Goal: Obtain resource: Download file/media

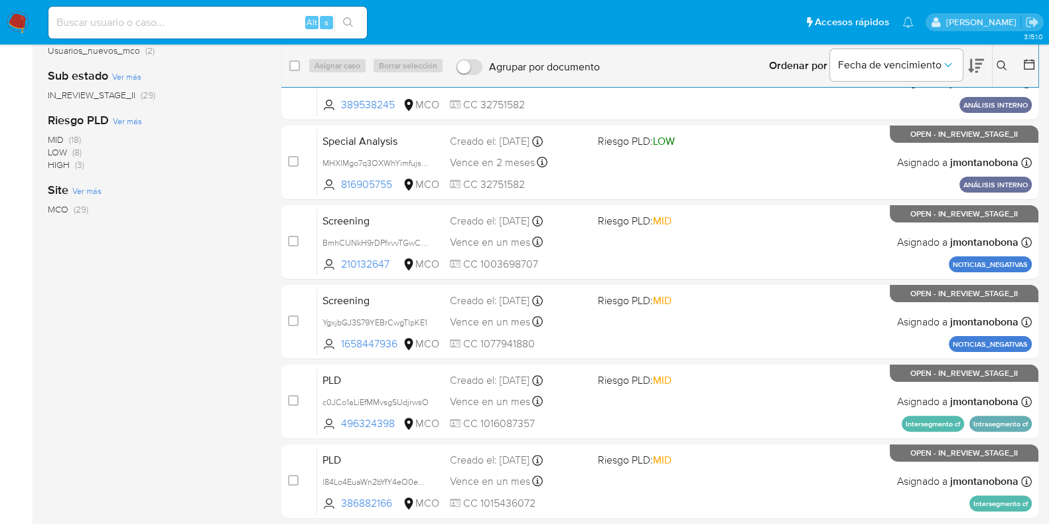
scroll to position [421, 0]
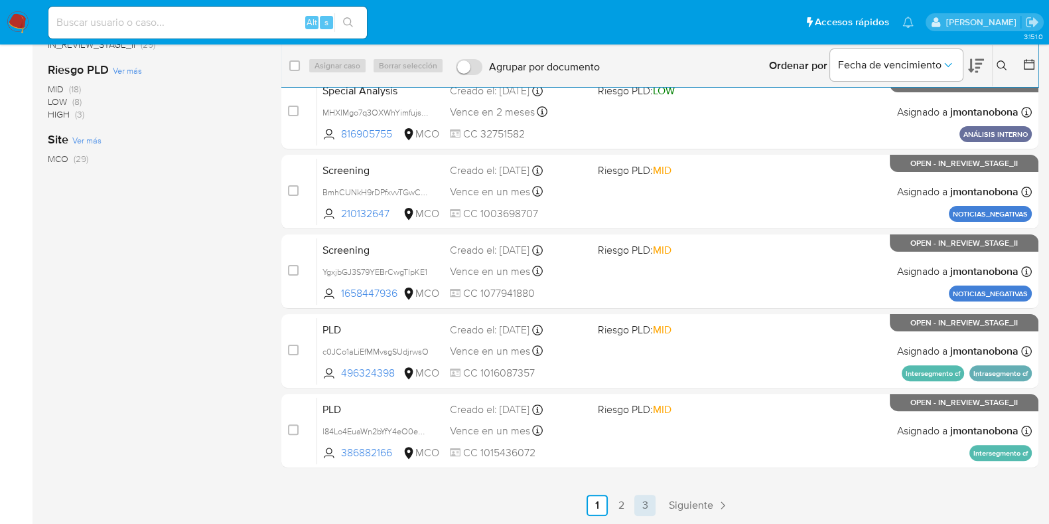
click at [642, 500] on link "3" at bounding box center [644, 504] width 21 height 21
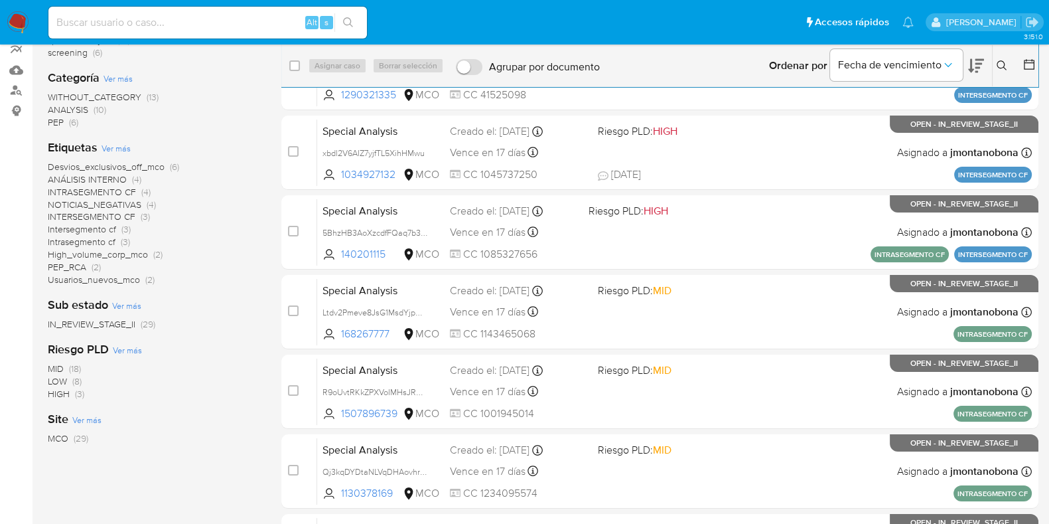
scroll to position [342, 0]
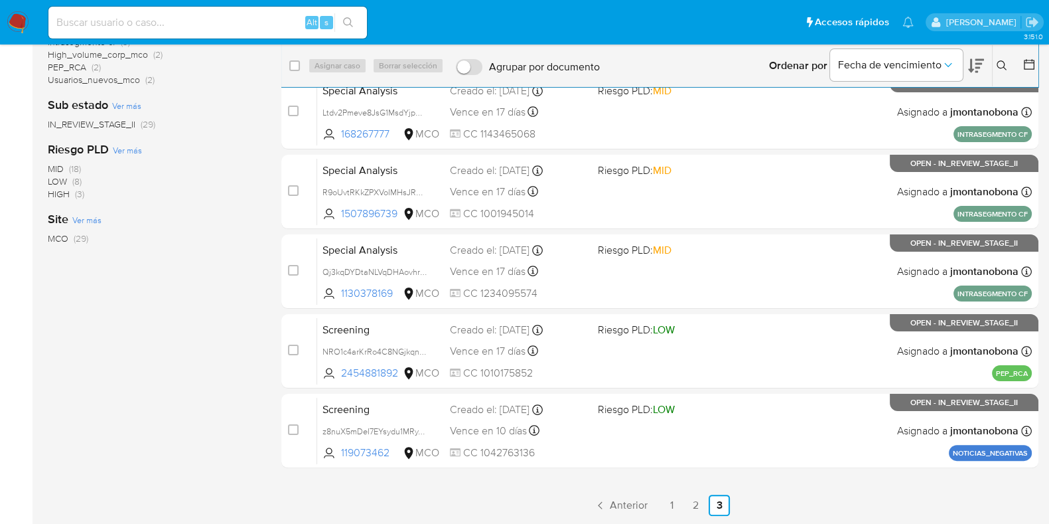
click at [213, 11] on div "Alt s" at bounding box center [207, 23] width 319 height 32
click at [199, 21] on input at bounding box center [207, 22] width 319 height 17
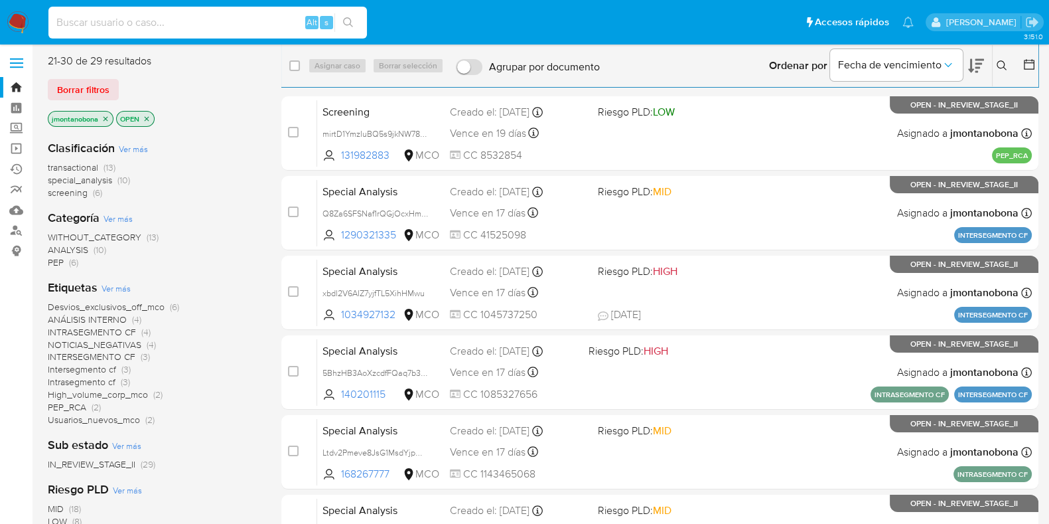
scroll to position [0, 0]
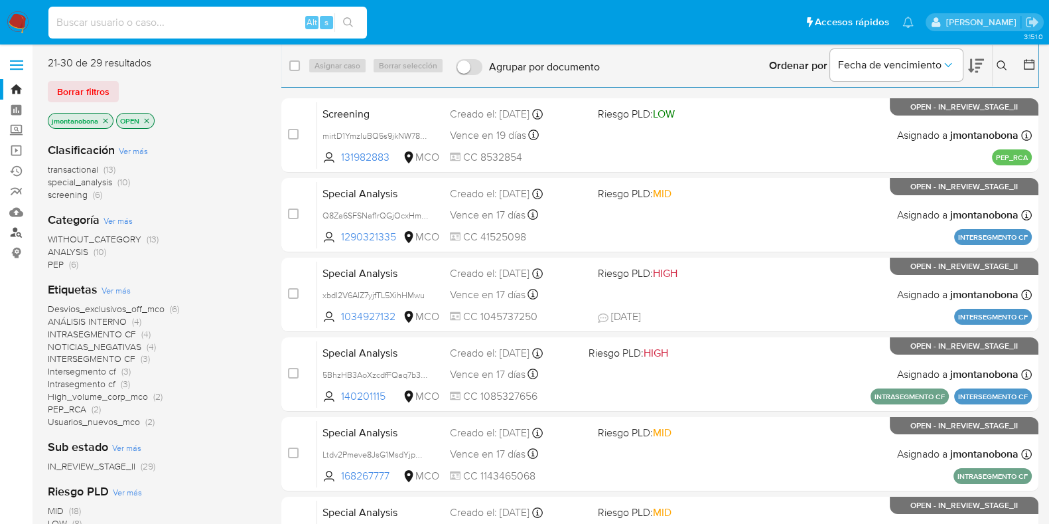
click at [22, 233] on link "Buscador de personas" at bounding box center [79, 232] width 158 height 21
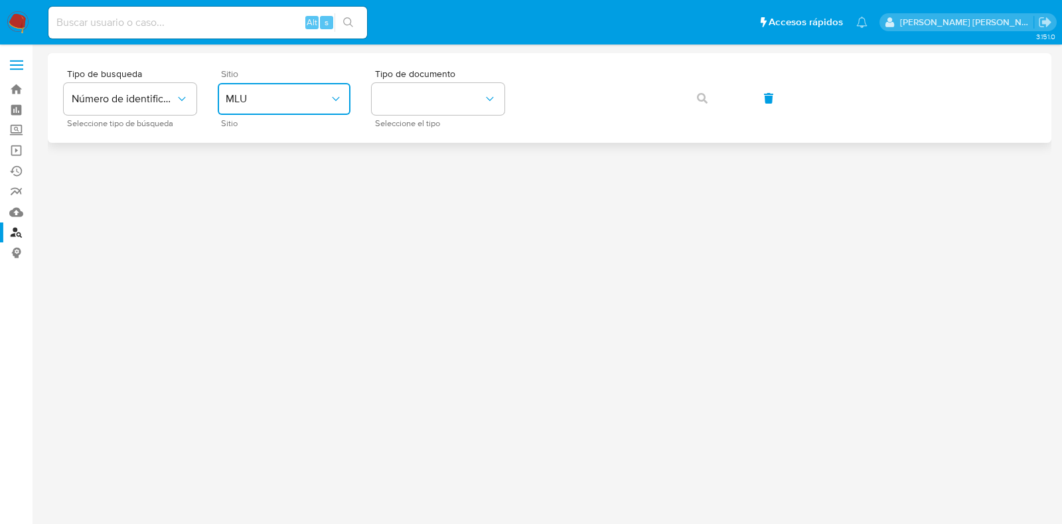
click at [302, 104] on span "MLU" at bounding box center [278, 98] width 104 height 13
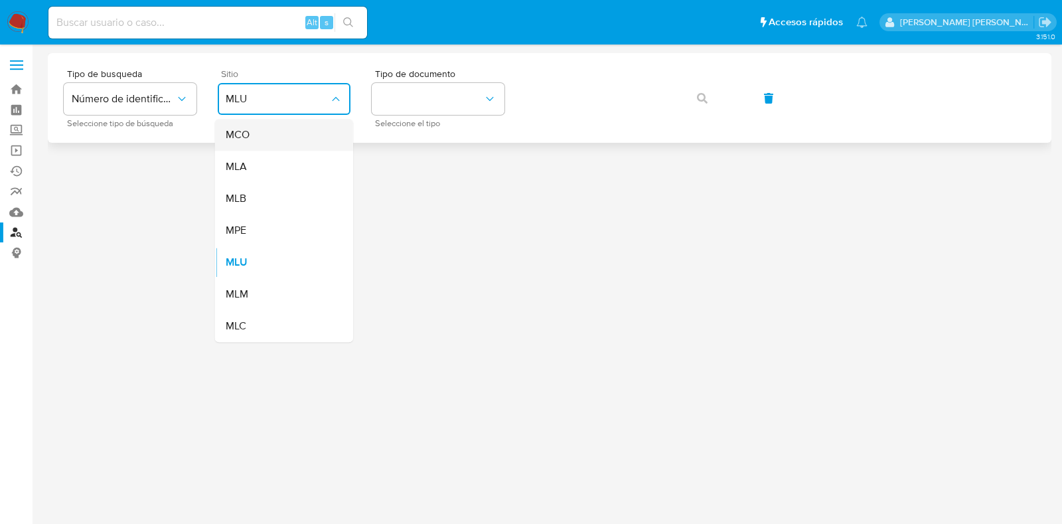
click at [275, 139] on div "MCO" at bounding box center [280, 135] width 109 height 32
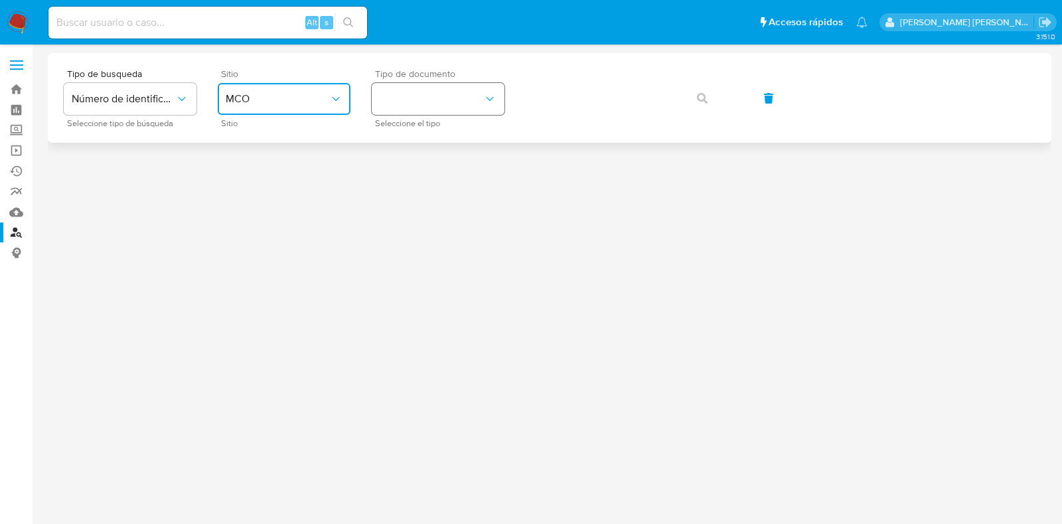
click at [431, 94] on button "identificationType" at bounding box center [438, 99] width 133 height 32
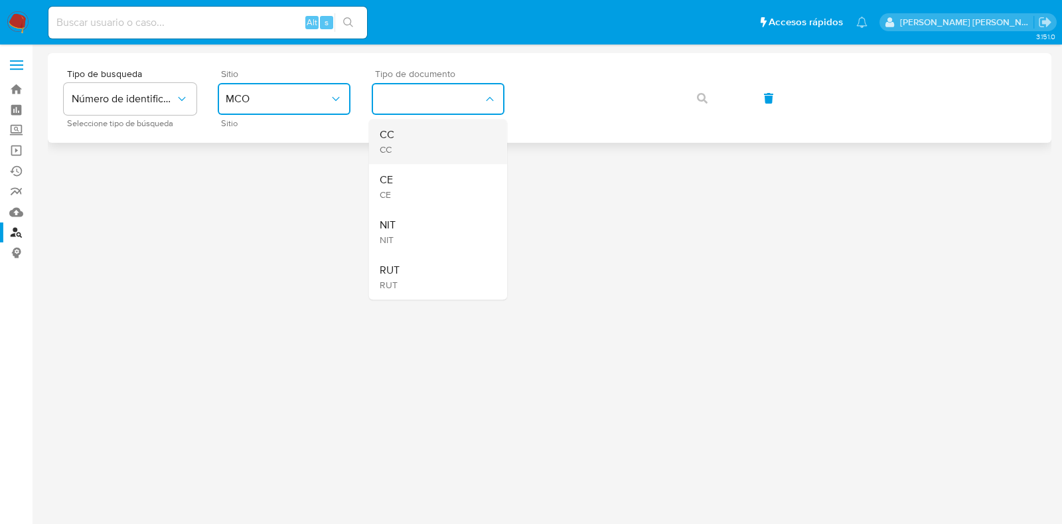
click at [414, 144] on div "CC CC" at bounding box center [434, 141] width 109 height 45
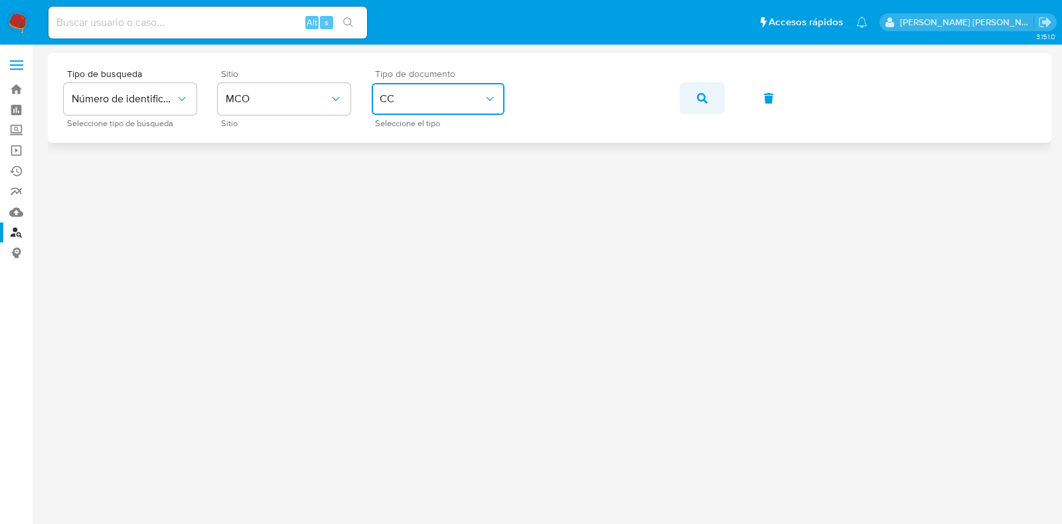
click at [689, 98] on button "button" at bounding box center [701, 98] width 45 height 32
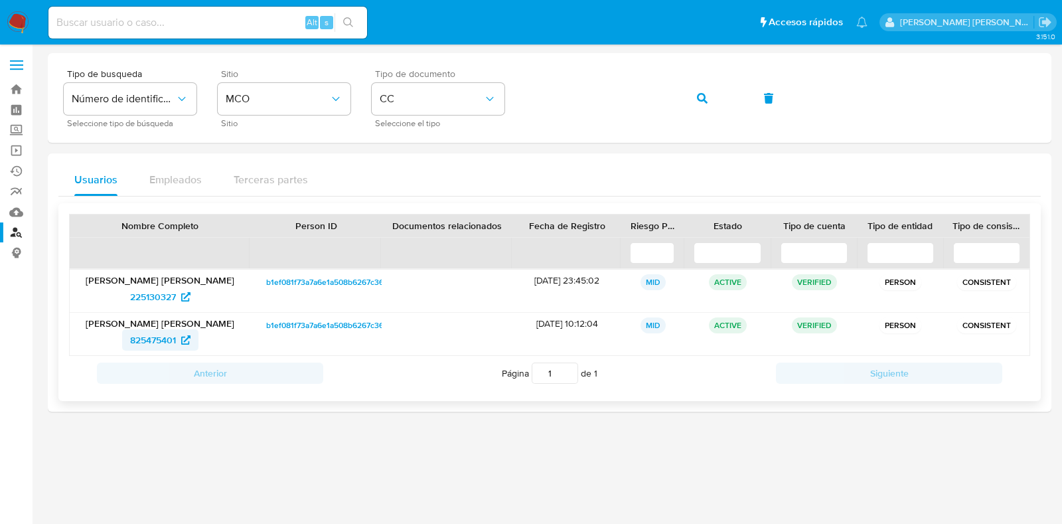
click at [151, 341] on span "825475401" at bounding box center [153, 339] width 46 height 21
click at [161, 297] on span "225130327" at bounding box center [153, 296] width 46 height 21
click at [219, 15] on input at bounding box center [207, 22] width 319 height 17
paste input "187032347"
type input "187032347"
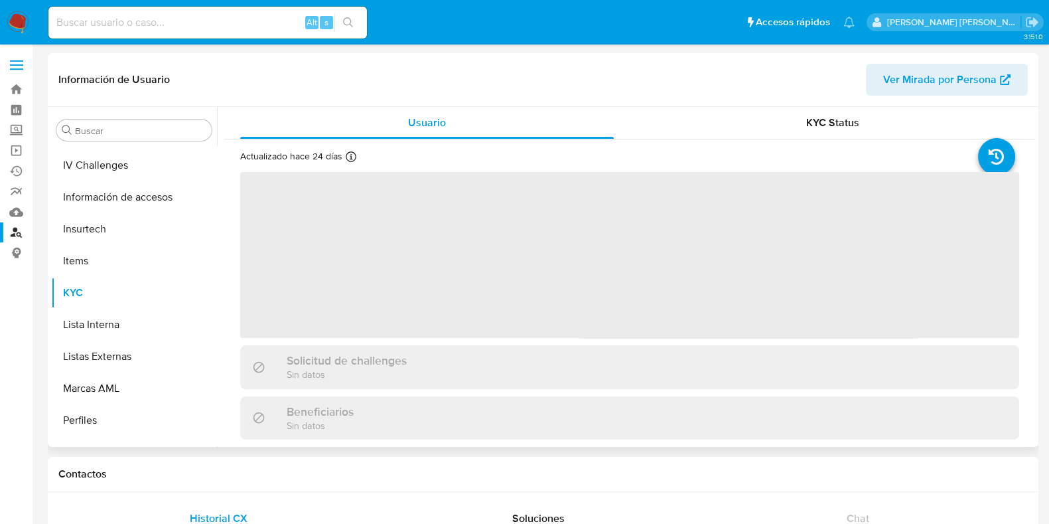
scroll to position [528, 0]
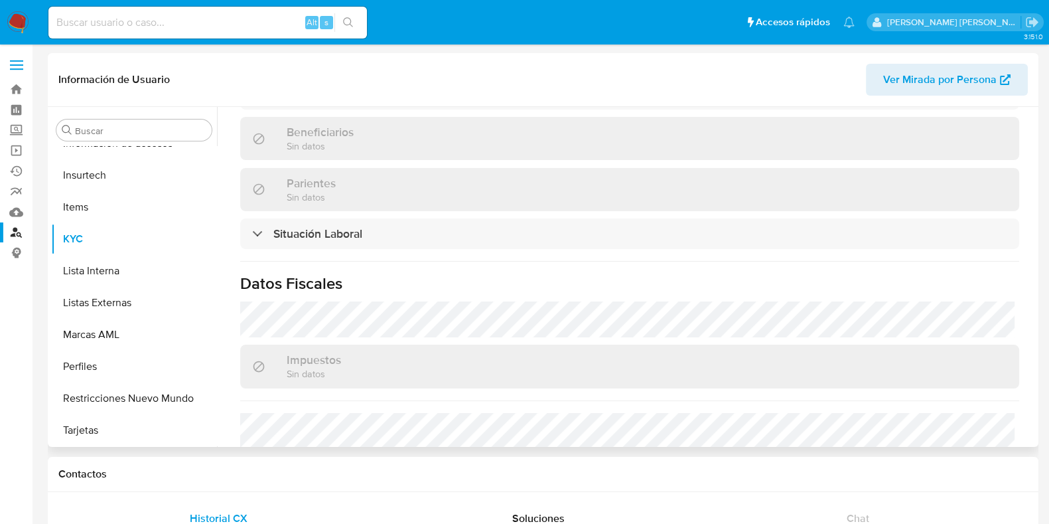
select select "10"
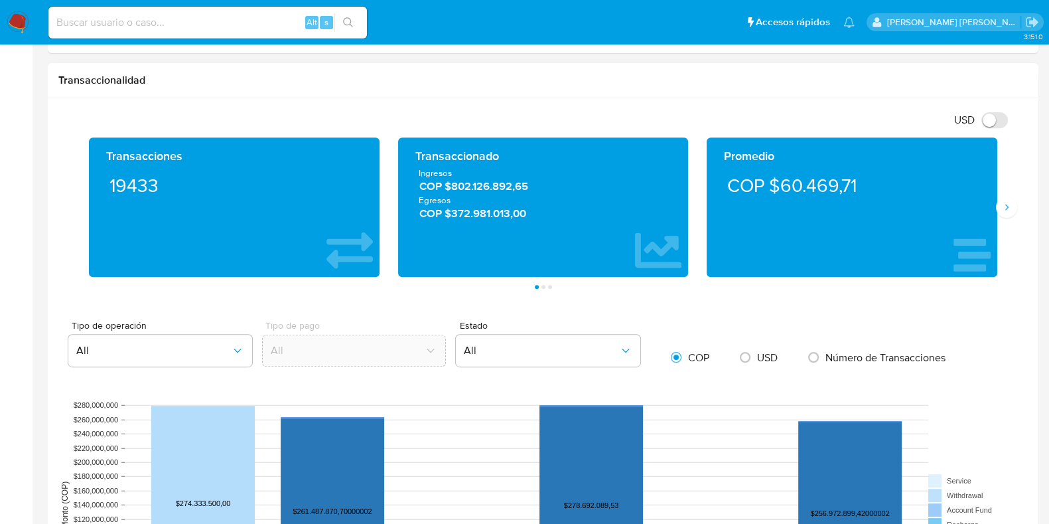
scroll to position [912, 0]
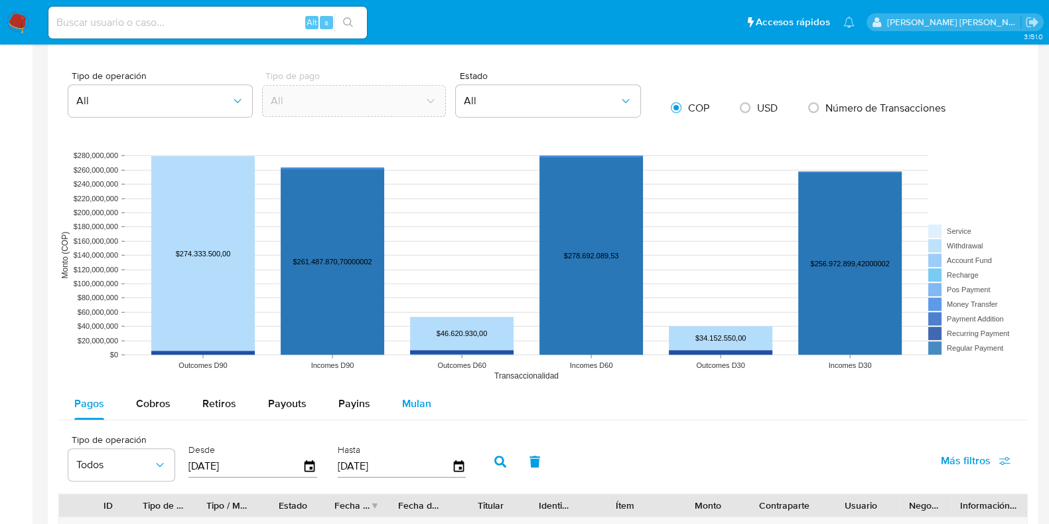
click at [409, 399] on span "Mulan" at bounding box center [416, 402] width 29 height 15
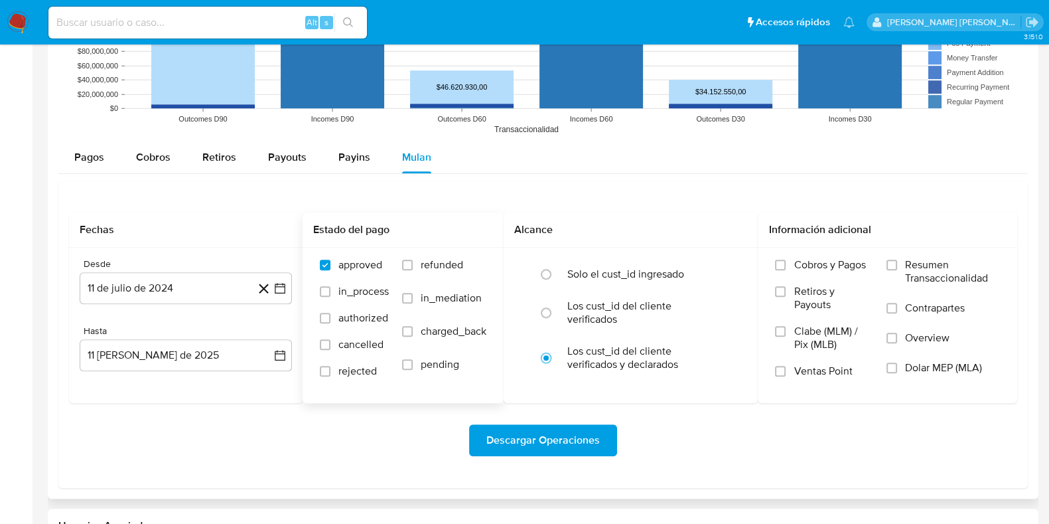
scroll to position [1161, 0]
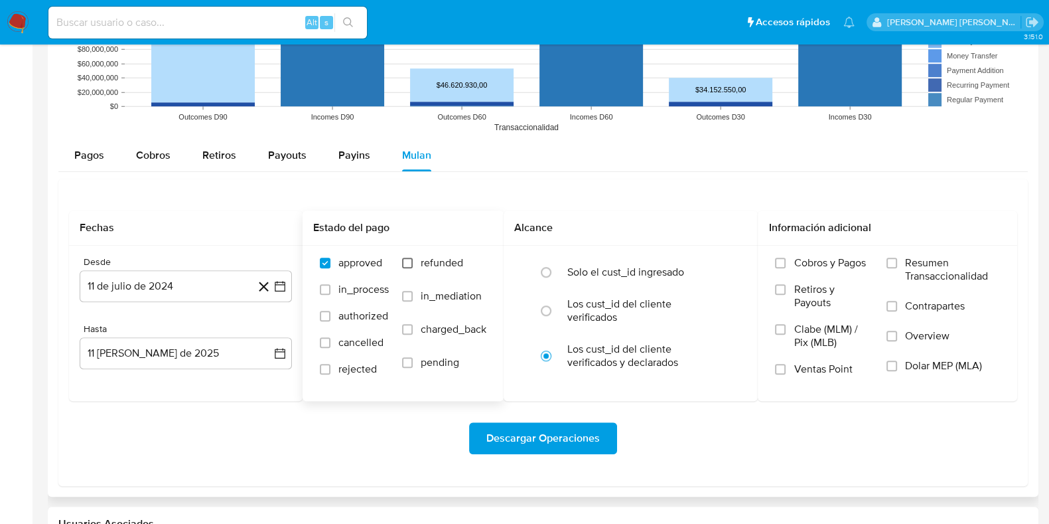
click at [408, 262] on input "refunded" at bounding box center [407, 262] width 11 height 11
checkbox input "true"
click at [415, 331] on label "charged_back" at bounding box center [444, 338] width 84 height 33
click at [413, 331] on input "charged_back" at bounding box center [407, 329] width 11 height 11
checkbox input "true"
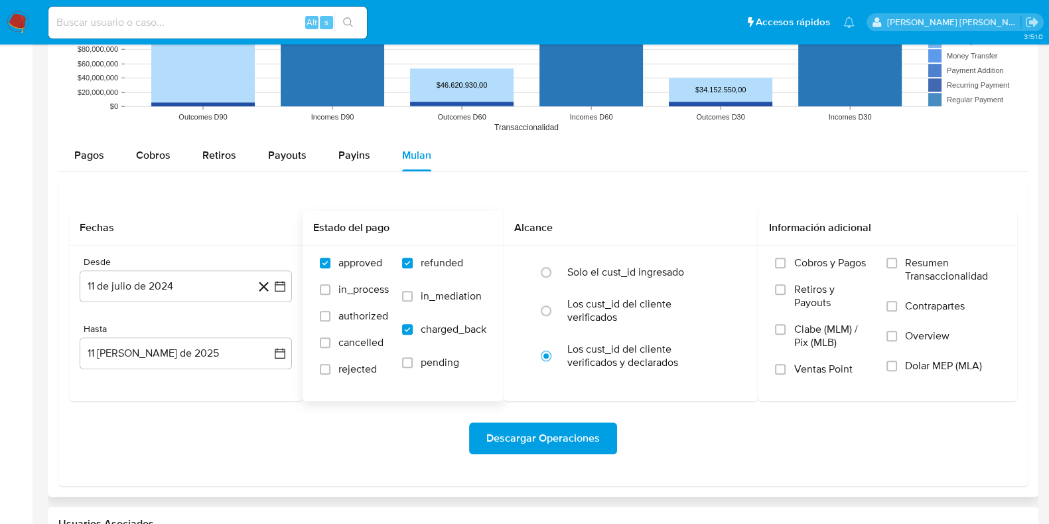
click at [337, 374] on label "rejected" at bounding box center [354, 375] width 69 height 27
click at [330, 374] on input "rejected" at bounding box center [325, 369] width 11 height 11
checkbox input "true"
click at [546, 439] on span "Descargar Operaciones" at bounding box center [542, 437] width 113 height 29
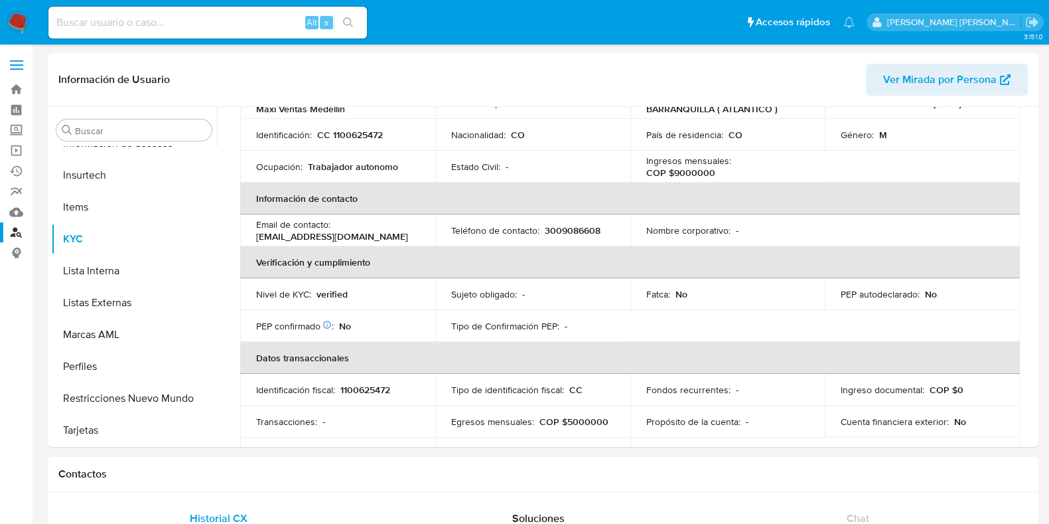
scroll to position [48, 0]
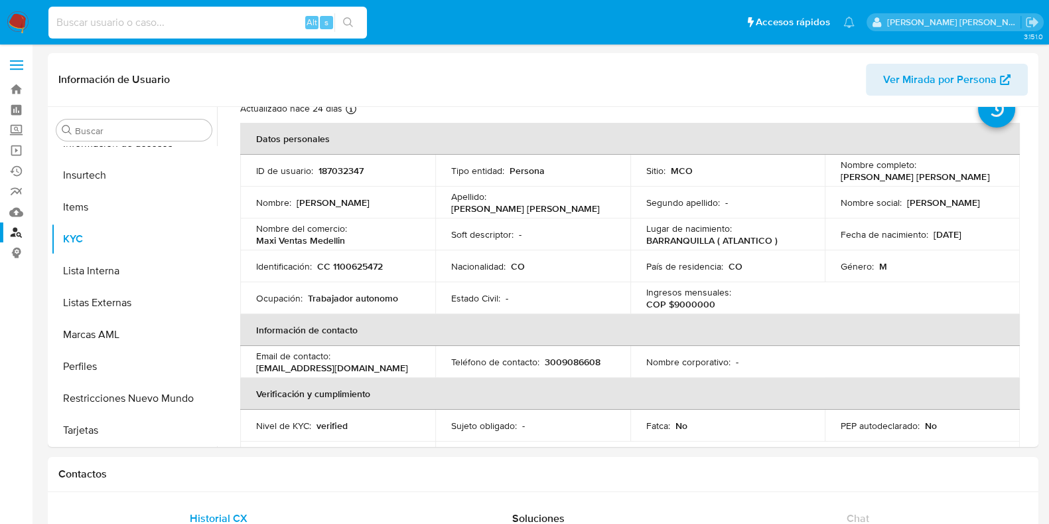
click at [204, 29] on input at bounding box center [207, 22] width 319 height 17
paste input "659517250"
type input "659517250"
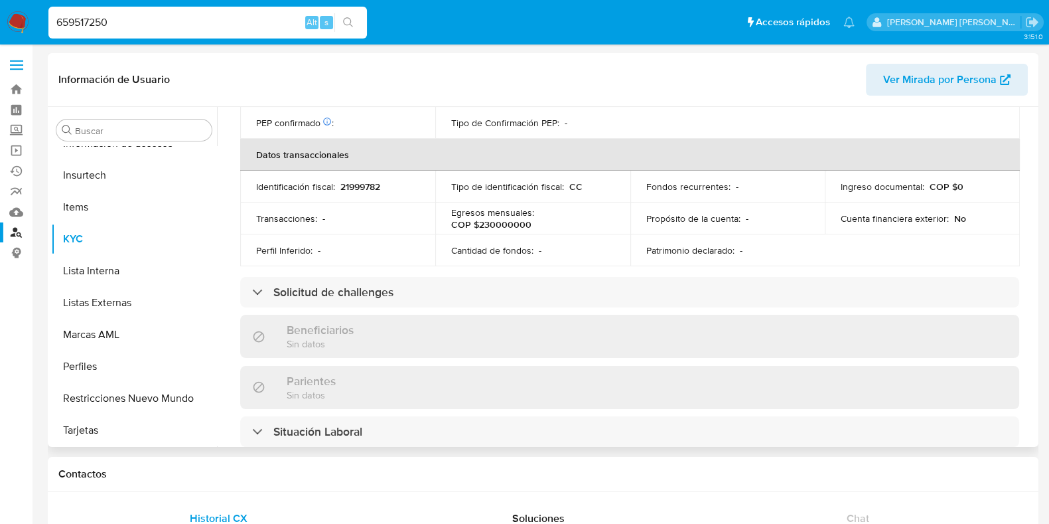
scroll to position [711, 0]
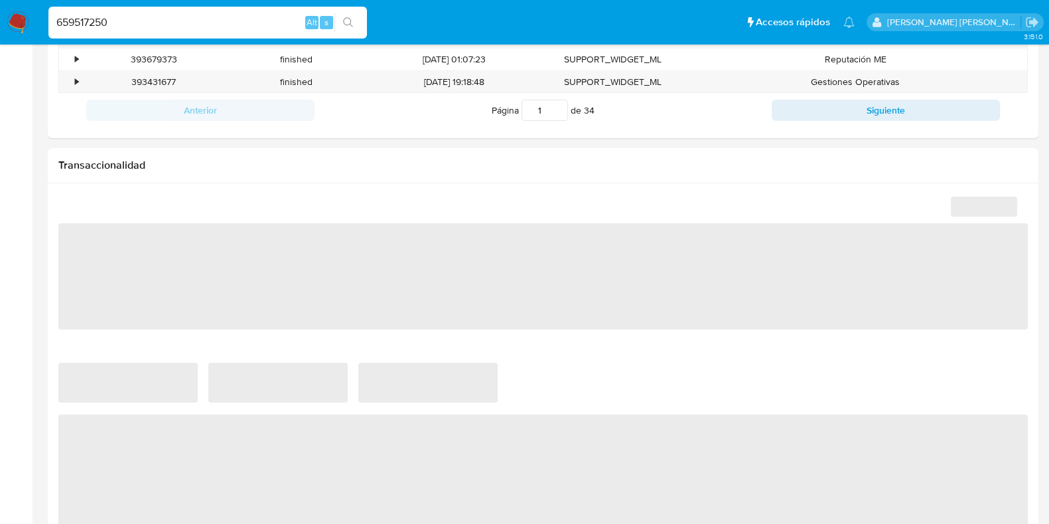
select select "10"
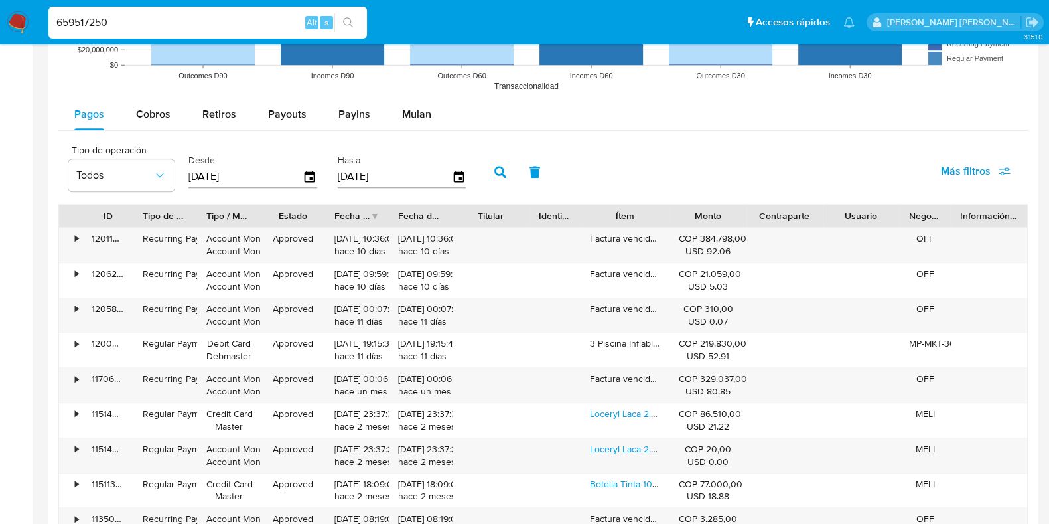
scroll to position [1244, 0]
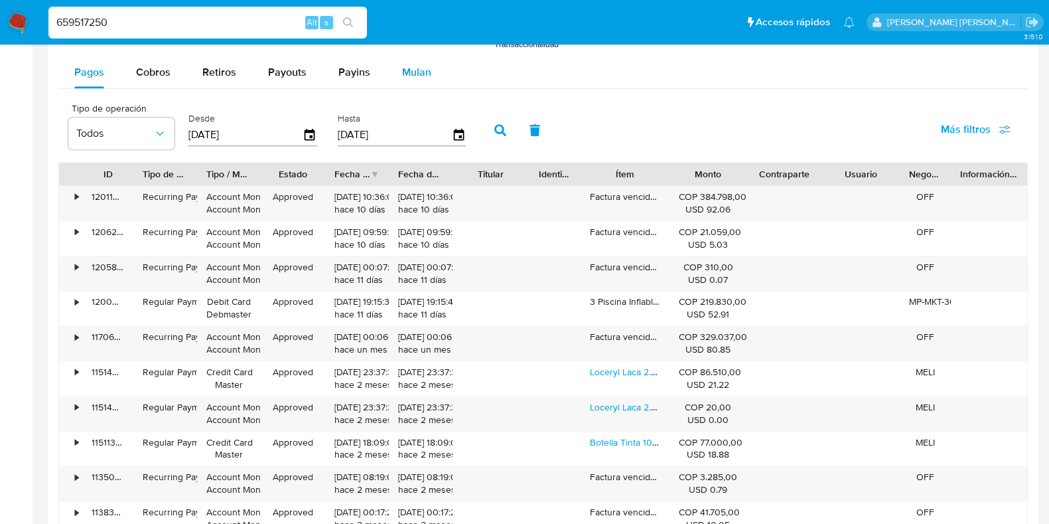
click at [418, 71] on span "Mulan" at bounding box center [416, 71] width 29 height 15
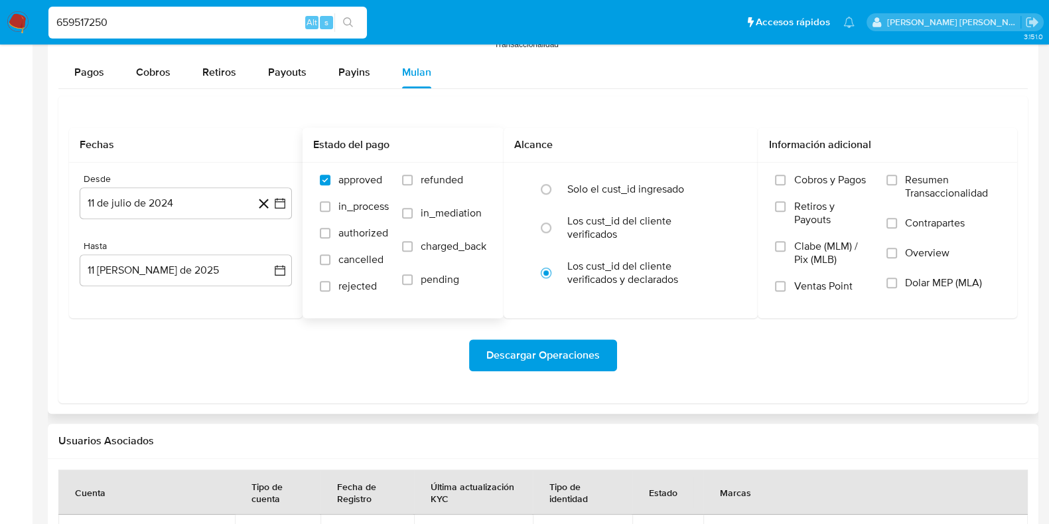
click at [415, 173] on label "refunded" at bounding box center [444, 189] width 84 height 33
click at [413, 175] on input "refunded" at bounding box center [407, 180] width 11 height 11
checkbox input "true"
click at [415, 248] on label "charged_back" at bounding box center [444, 256] width 84 height 33
click at [413, 248] on input "charged_back" at bounding box center [407, 246] width 11 height 11
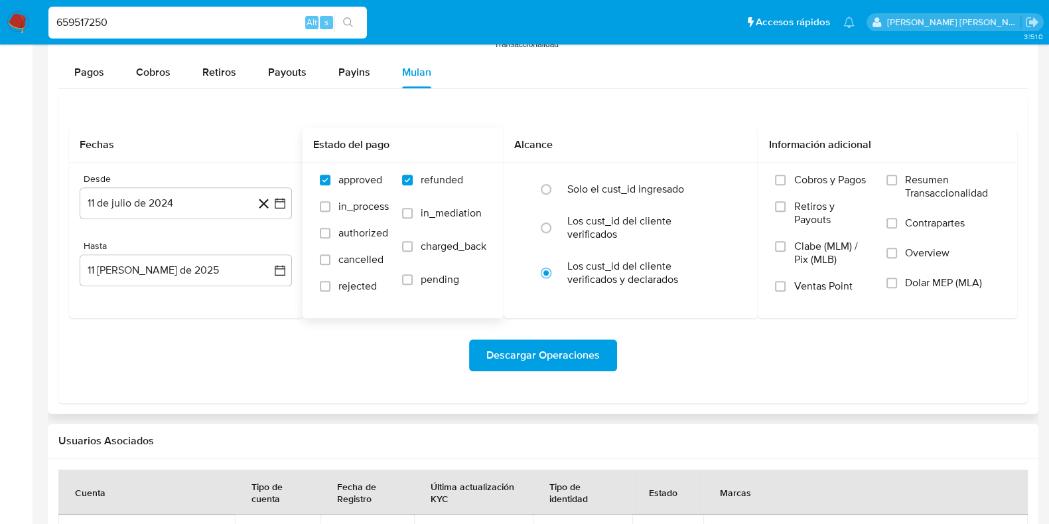
checkbox input "true"
click at [322, 293] on label "rejected" at bounding box center [354, 292] width 69 height 27
click at [322, 291] on input "rejected" at bounding box center [325, 286] width 11 height 11
checkbox input "true"
click at [537, 356] on span "Descargar Operaciones" at bounding box center [542, 354] width 113 height 29
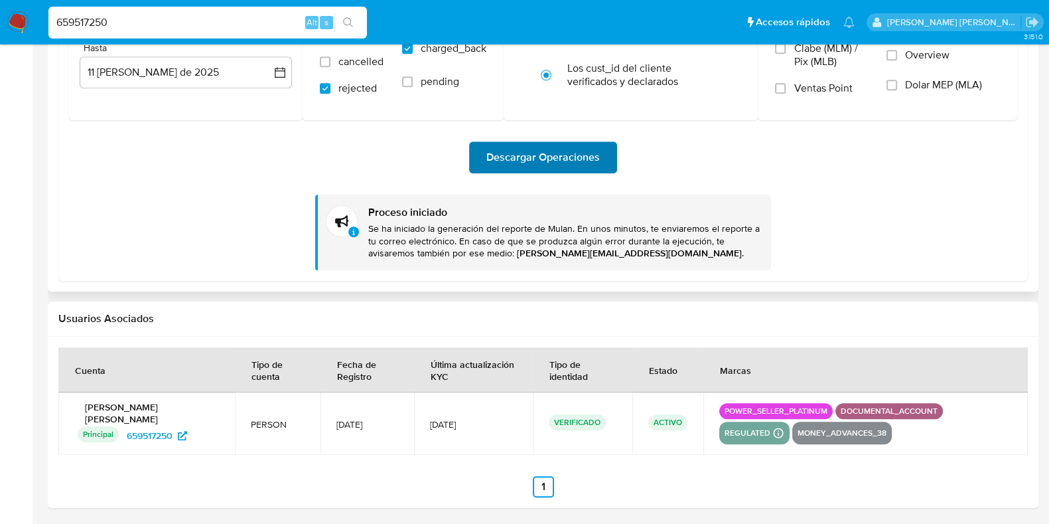
scroll to position [1443, 0]
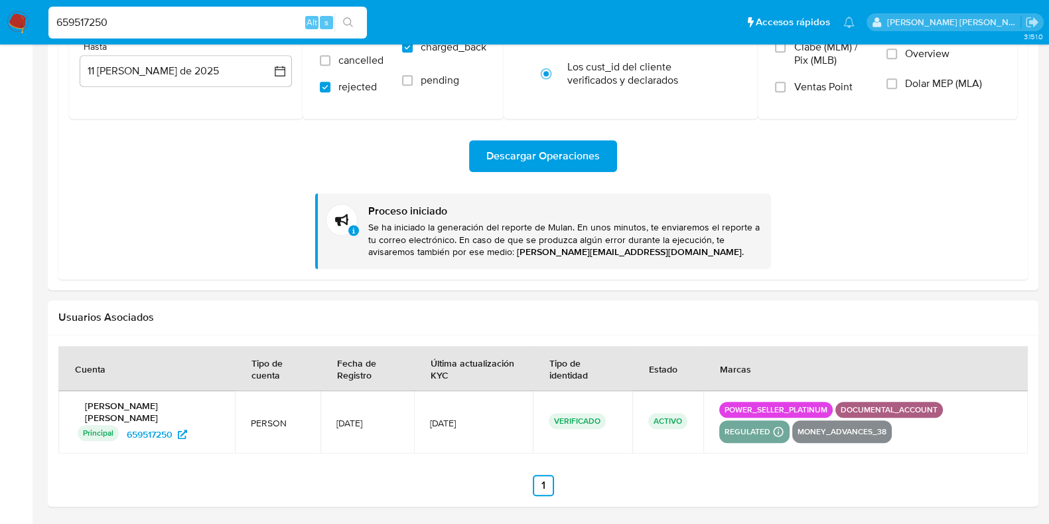
click at [218, 25] on input "659517250" at bounding box center [207, 22] width 319 height 17
drag, startPoint x: 165, startPoint y: 11, endPoint x: 0, endPoint y: 14, distance: 164.6
click at [0, 14] on nav "Pausado Ver notificaciones 659517250 Alt s Accesos rápidos Presiona las siguien…" at bounding box center [524, 22] width 1049 height 44
paste input "162681369"
type input "162681369"
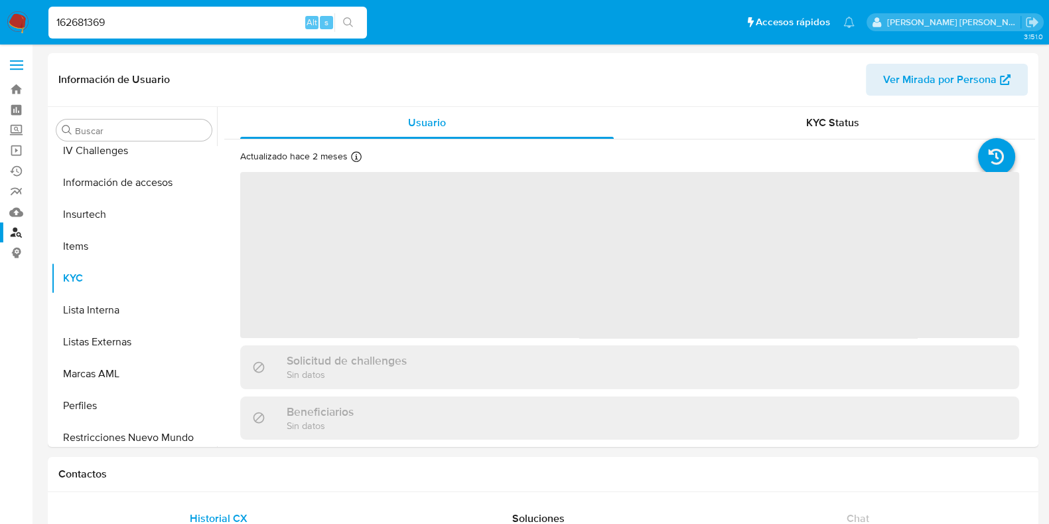
scroll to position [528, 0]
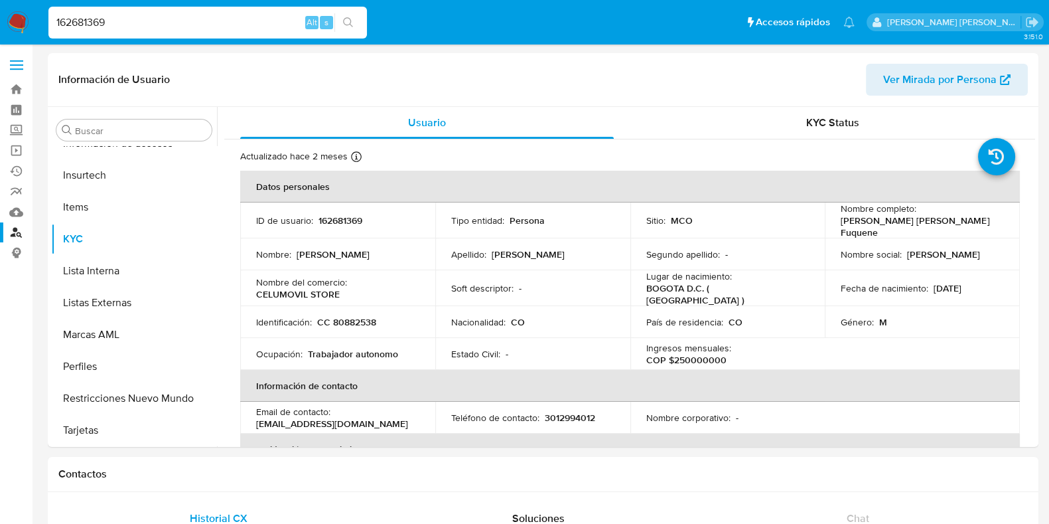
select select "10"
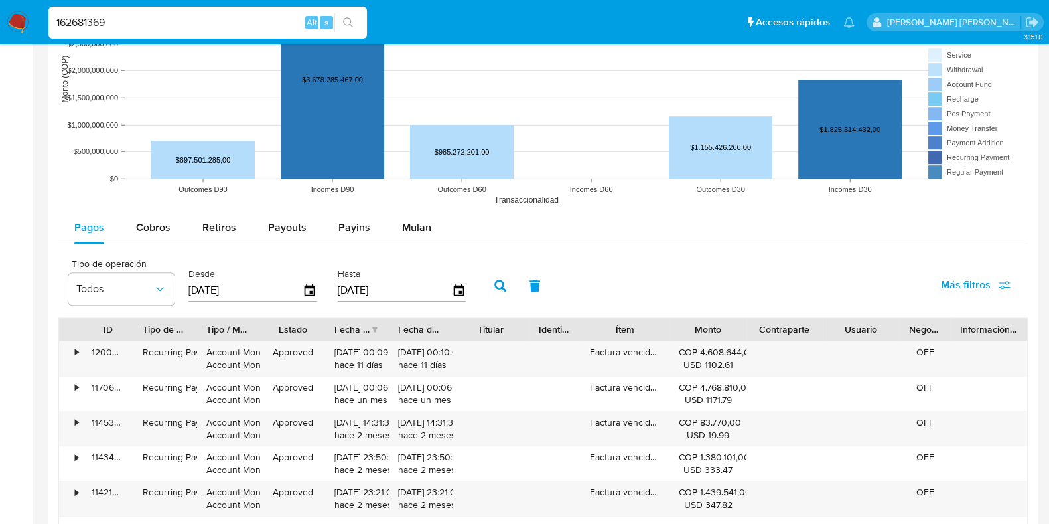
scroll to position [1078, 0]
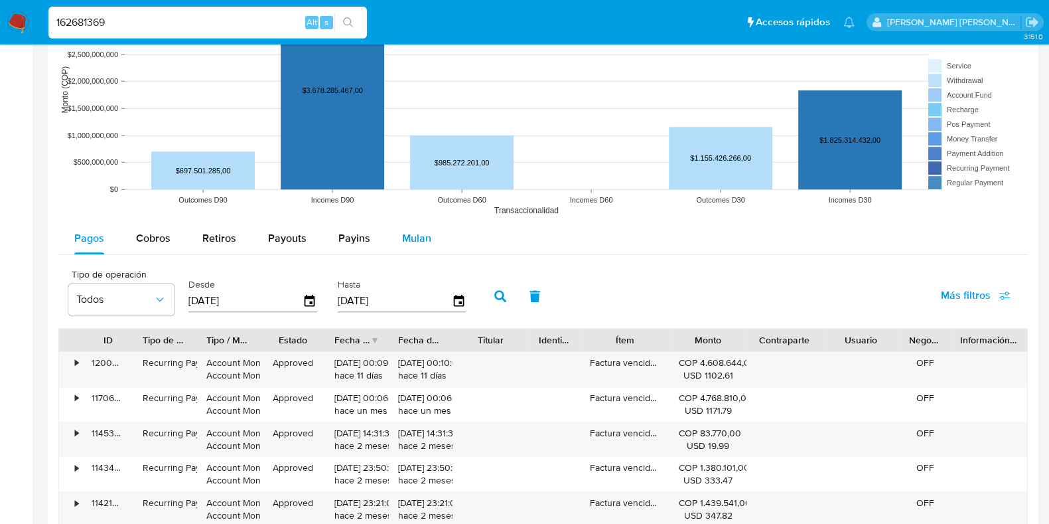
click at [411, 228] on div "Mulan" at bounding box center [416, 238] width 29 height 32
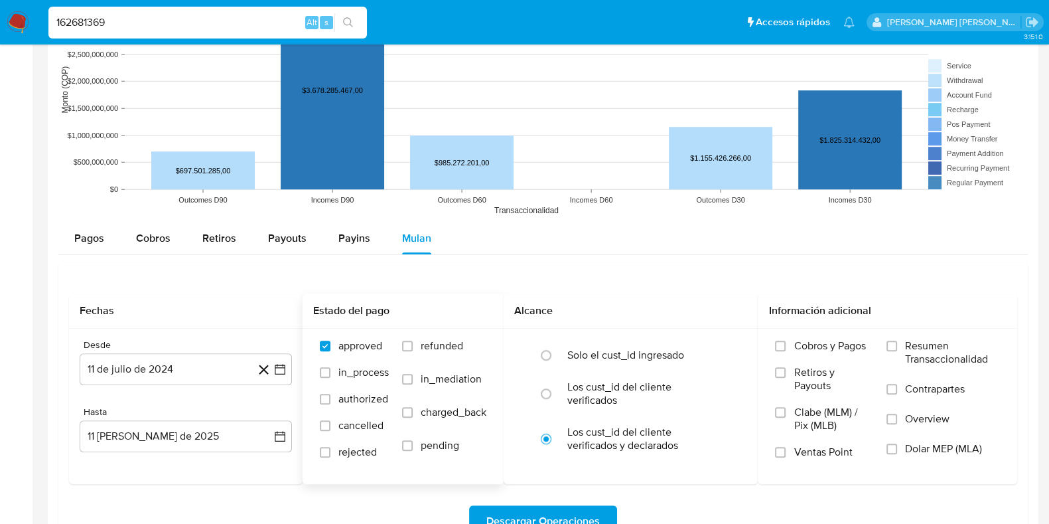
click at [424, 346] on span "refunded" at bounding box center [442, 345] width 42 height 13
click at [413, 346] on input "refunded" at bounding box center [407, 345] width 11 height 11
checkbox input "true"
click at [338, 447] on span "rejected" at bounding box center [357, 451] width 38 height 13
click at [330, 447] on input "rejected" at bounding box center [325, 452] width 11 height 11
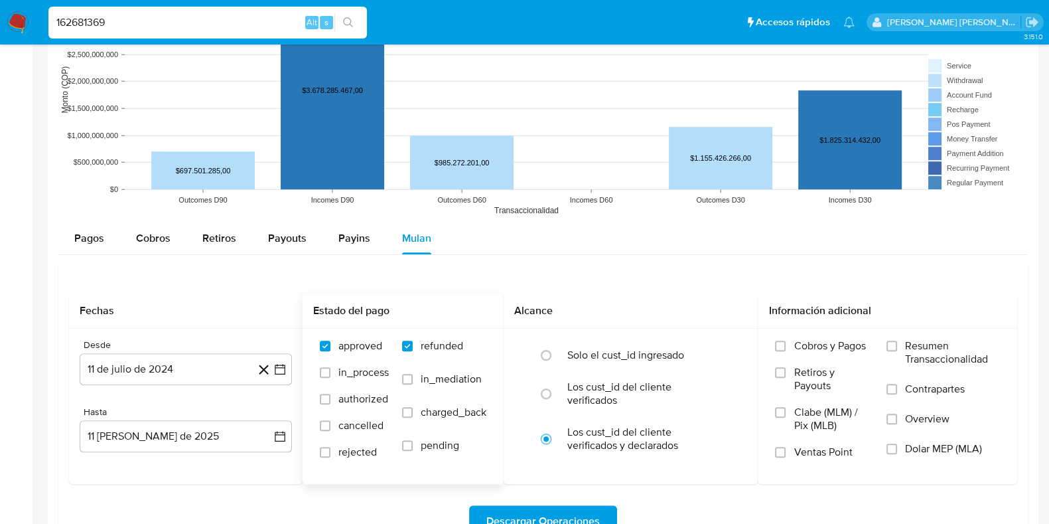
checkbox input "true"
click at [427, 406] on span "charged_back" at bounding box center [454, 411] width 66 height 13
click at [413, 407] on input "charged_back" at bounding box center [407, 412] width 11 height 11
checkbox input "true"
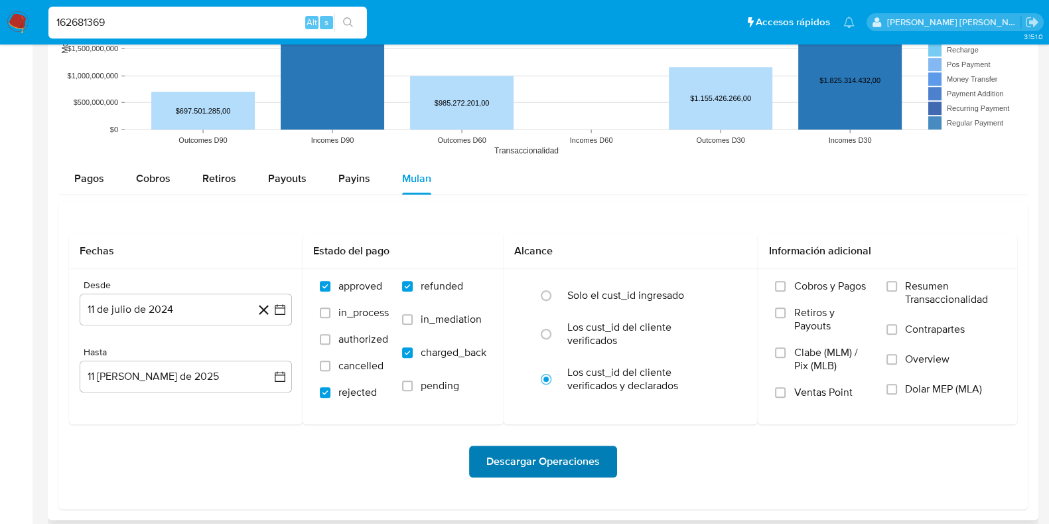
scroll to position [1161, 0]
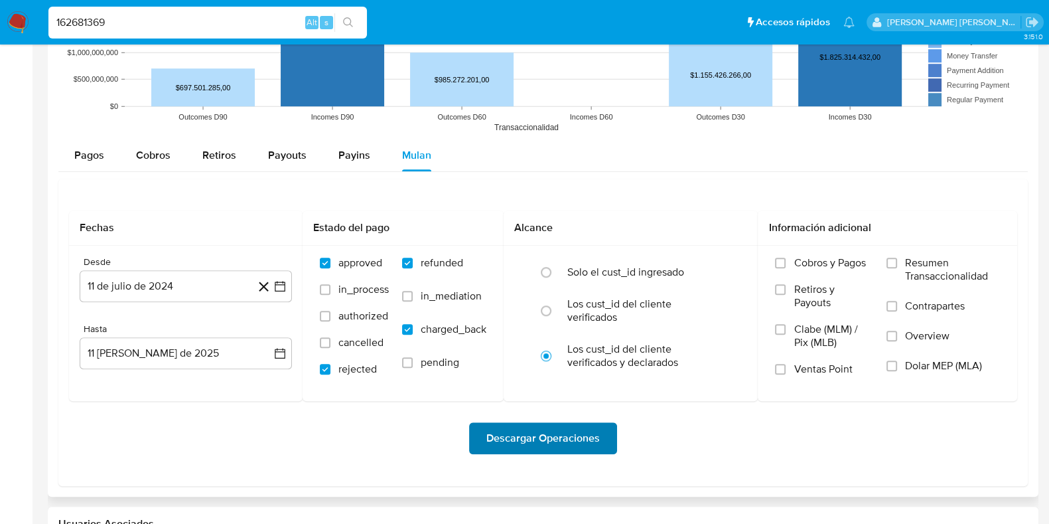
click at [565, 436] on span "Descargar Operaciones" at bounding box center [542, 437] width 113 height 29
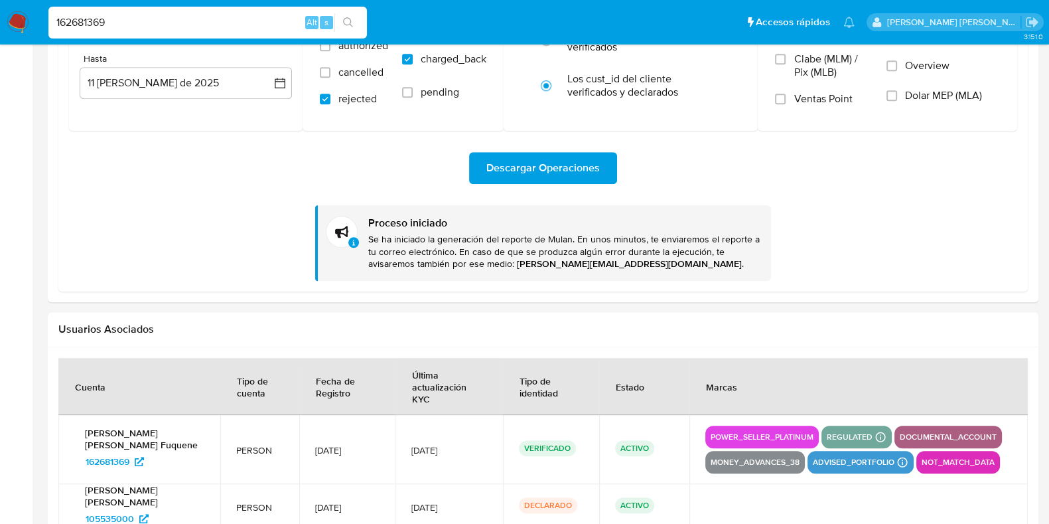
scroll to position [1410, 0]
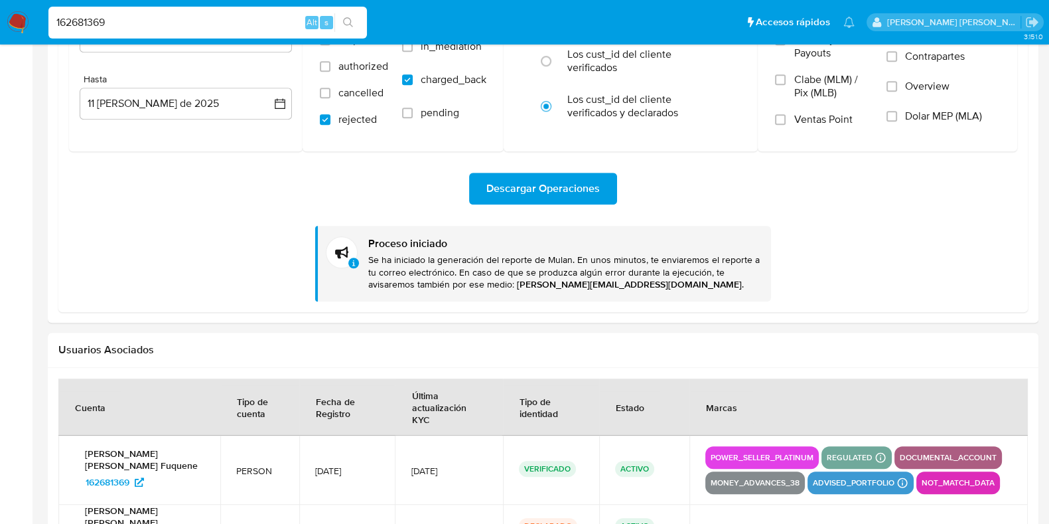
click at [195, 19] on input "162681369" at bounding box center [207, 22] width 319 height 17
paste input "08866681"
type input "108866681"
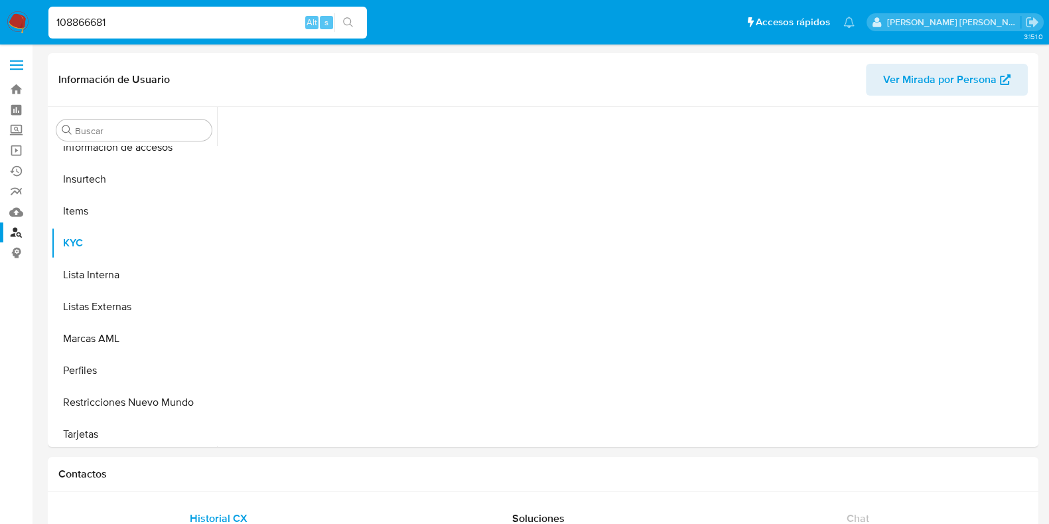
scroll to position [528, 0]
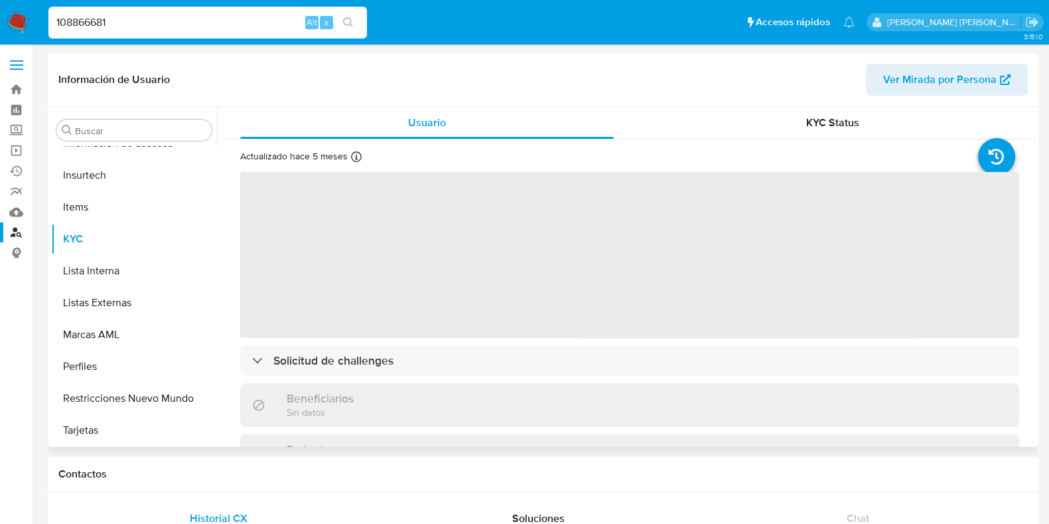
select select "10"
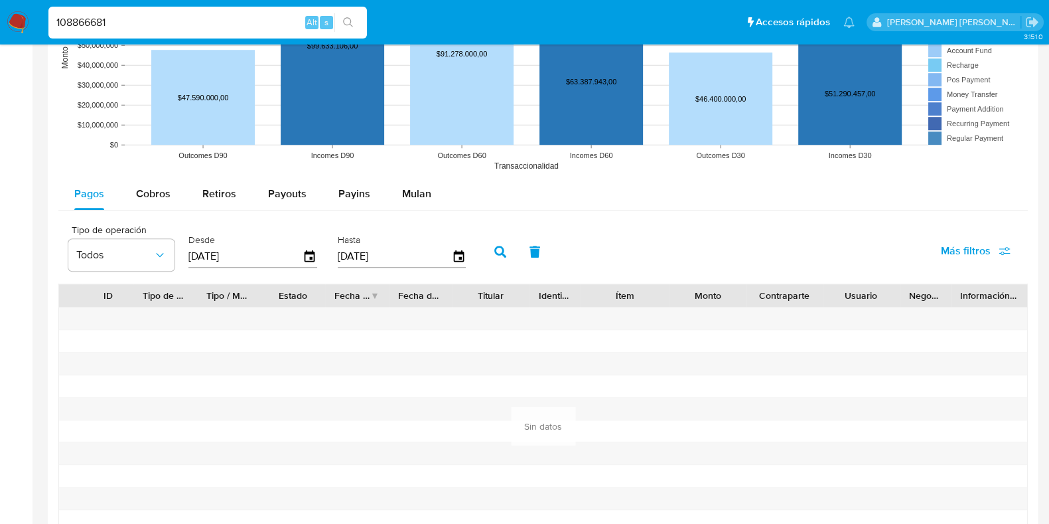
scroll to position [1121, 0]
click at [418, 190] on span "Mulan" at bounding box center [416, 193] width 29 height 15
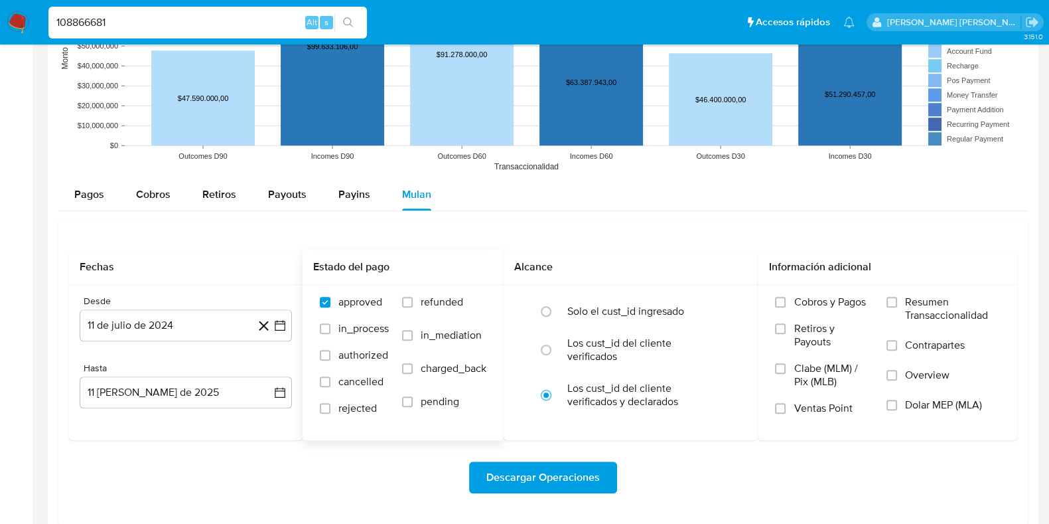
click at [418, 300] on label "refunded" at bounding box center [444, 311] width 84 height 33
click at [413, 300] on input "refunded" at bounding box center [407, 302] width 11 height 11
checkbox input "true"
click at [426, 366] on span "charged_back" at bounding box center [454, 368] width 66 height 13
click at [413, 366] on input "charged_back" at bounding box center [407, 368] width 11 height 11
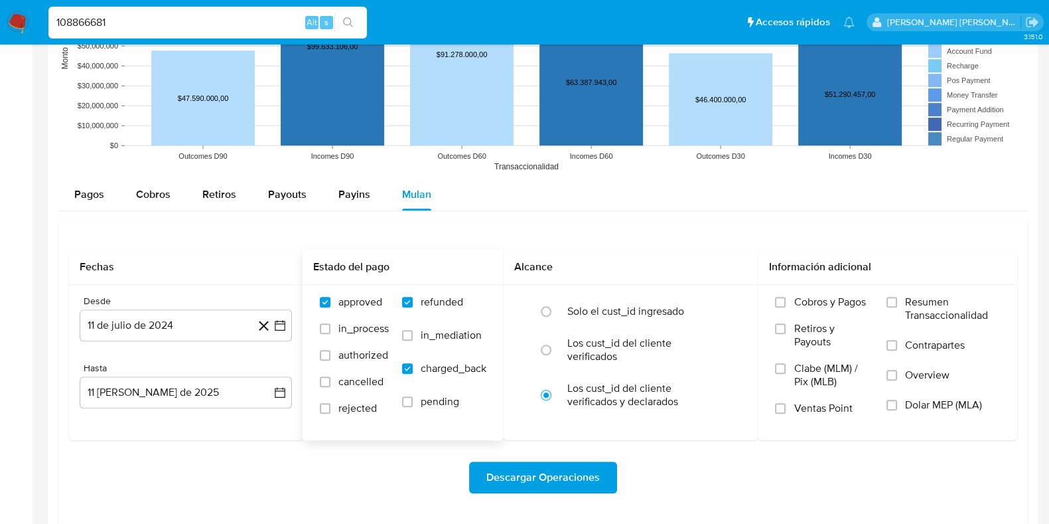
checkbox input "true"
click at [329, 413] on label "rejected" at bounding box center [354, 414] width 69 height 27
click at [329, 413] on input "rejected" at bounding box center [325, 408] width 11 height 11
checkbox input "true"
click at [525, 478] on span "Descargar Operaciones" at bounding box center [542, 476] width 113 height 29
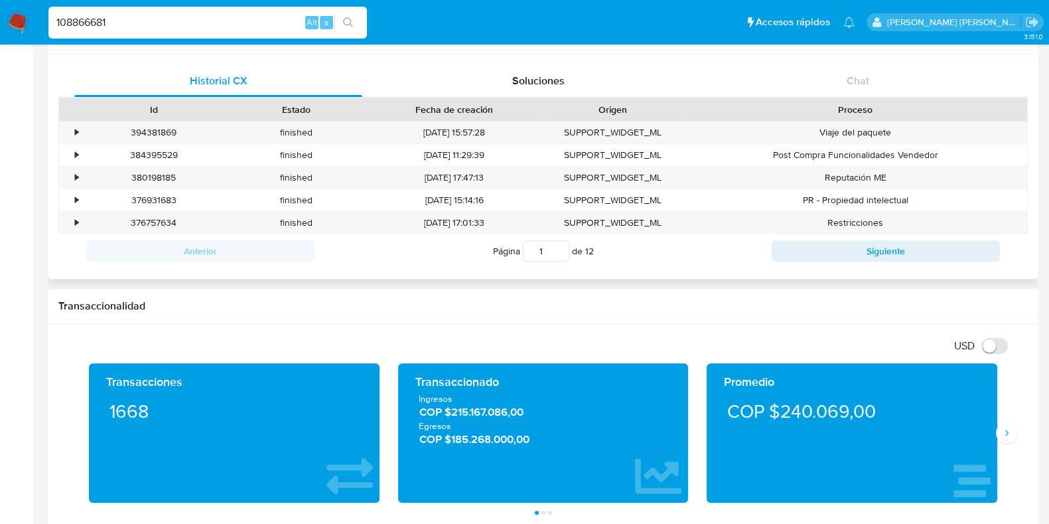
scroll to position [409, 0]
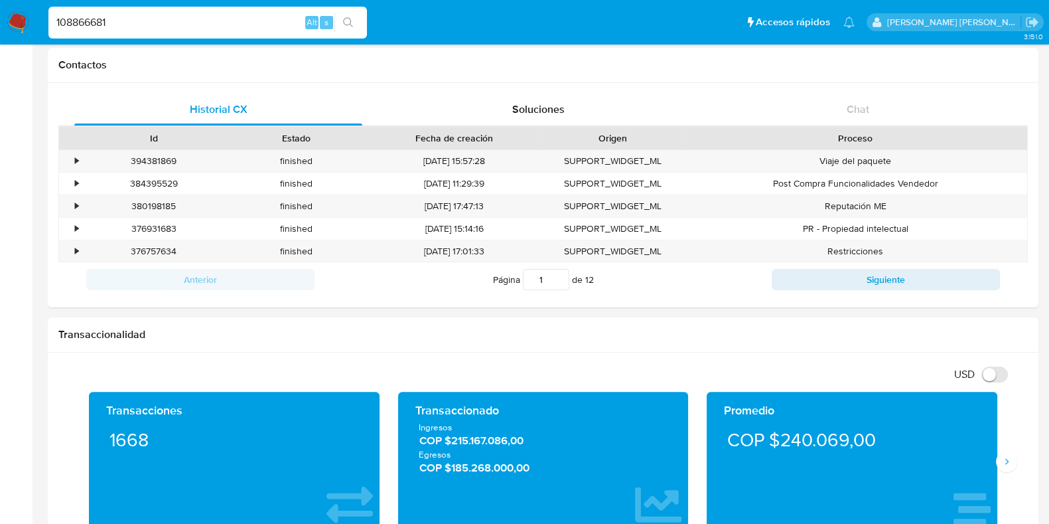
click at [149, 25] on input "108866681" at bounding box center [207, 22] width 319 height 17
paste input "151273615"
type input "1151273615"
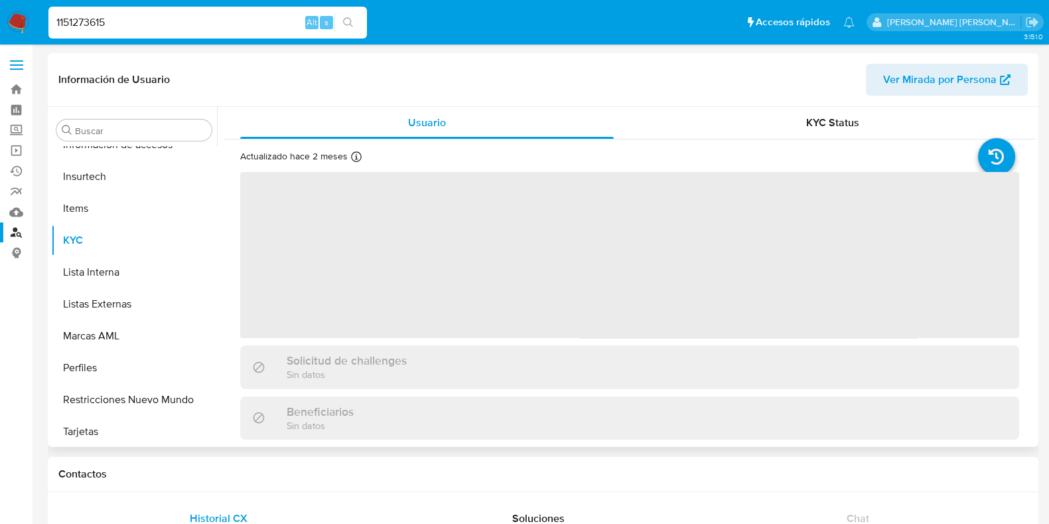
scroll to position [528, 0]
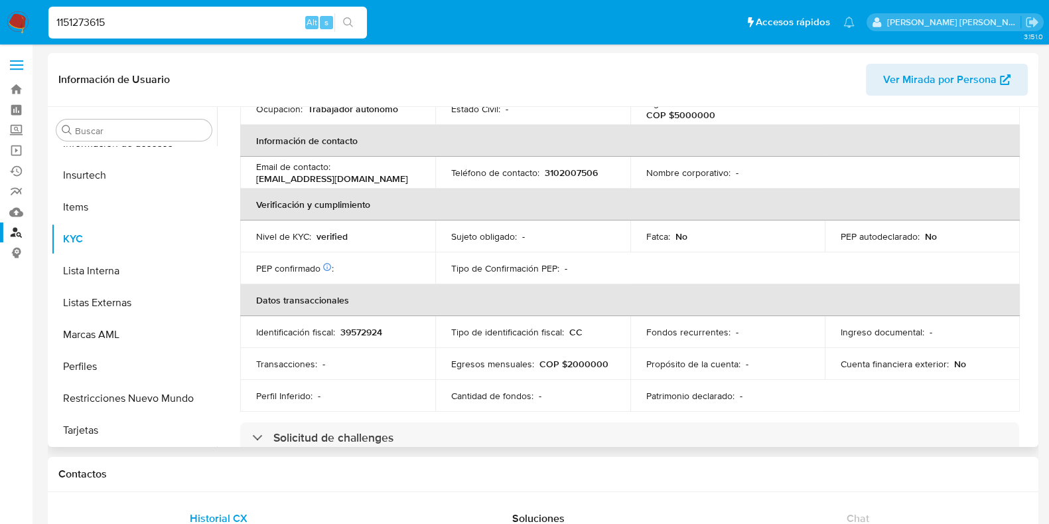
select select "10"
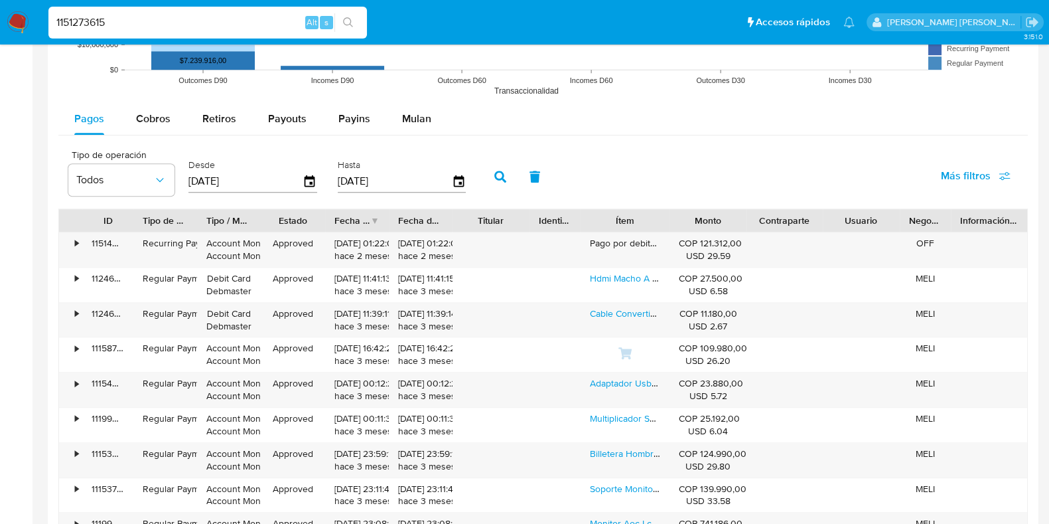
scroll to position [1078, 0]
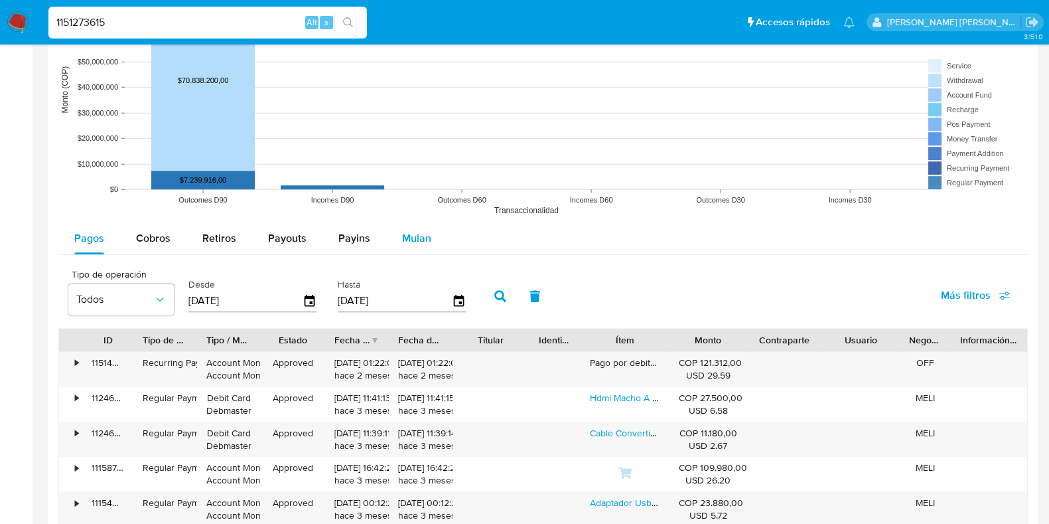
click at [414, 238] on span "Mulan" at bounding box center [416, 237] width 29 height 15
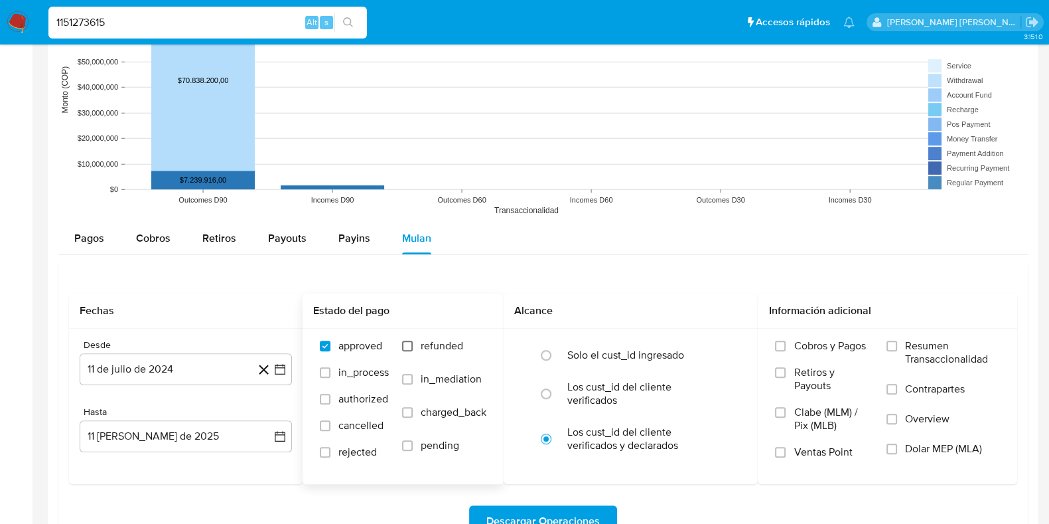
click at [408, 348] on input "refunded" at bounding box center [407, 345] width 11 height 11
checkbox input "true"
click at [409, 413] on input "charged_back" at bounding box center [407, 412] width 11 height 11
checkbox input "true"
click at [331, 454] on label "rejected" at bounding box center [354, 458] width 69 height 27
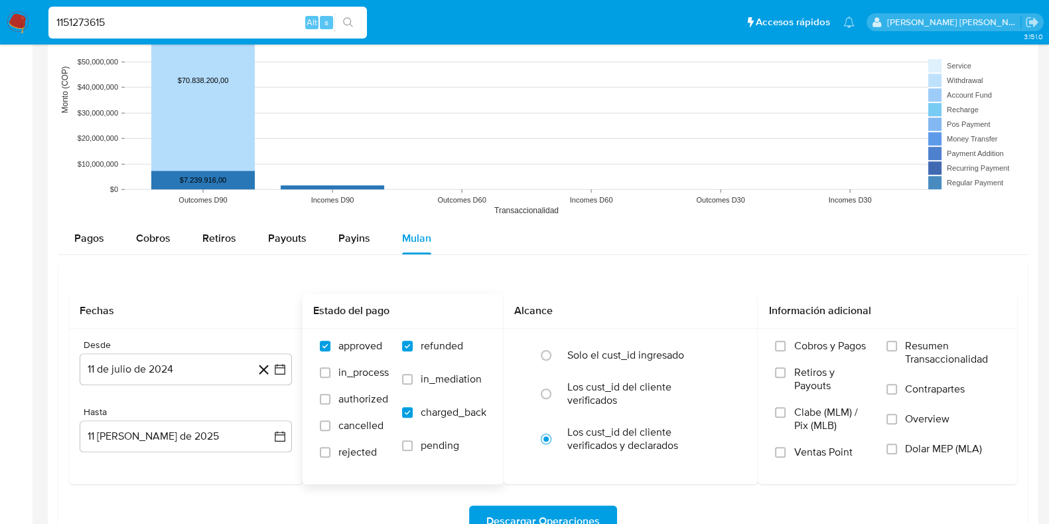
click at [330, 454] on input "rejected" at bounding box center [325, 452] width 11 height 11
checkbox input "true"
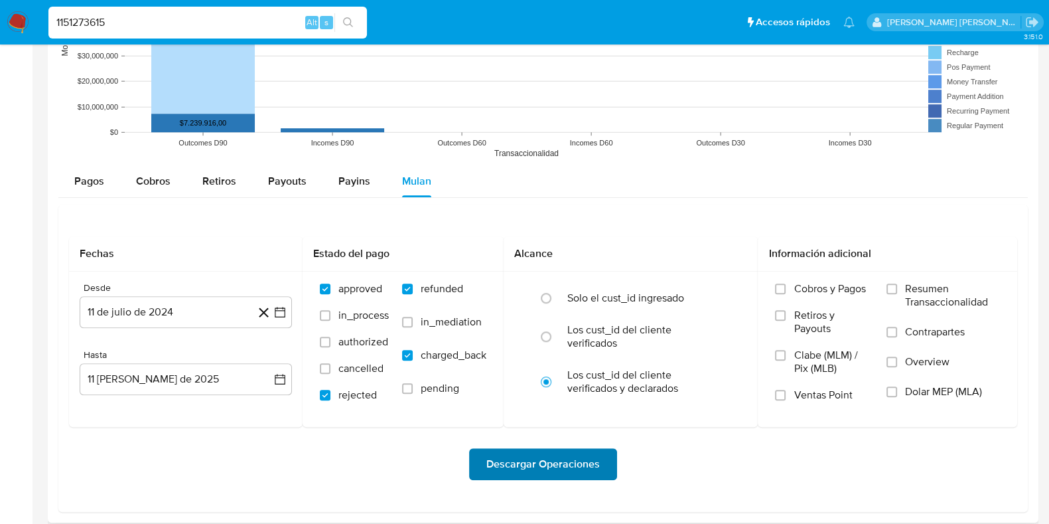
scroll to position [1161, 0]
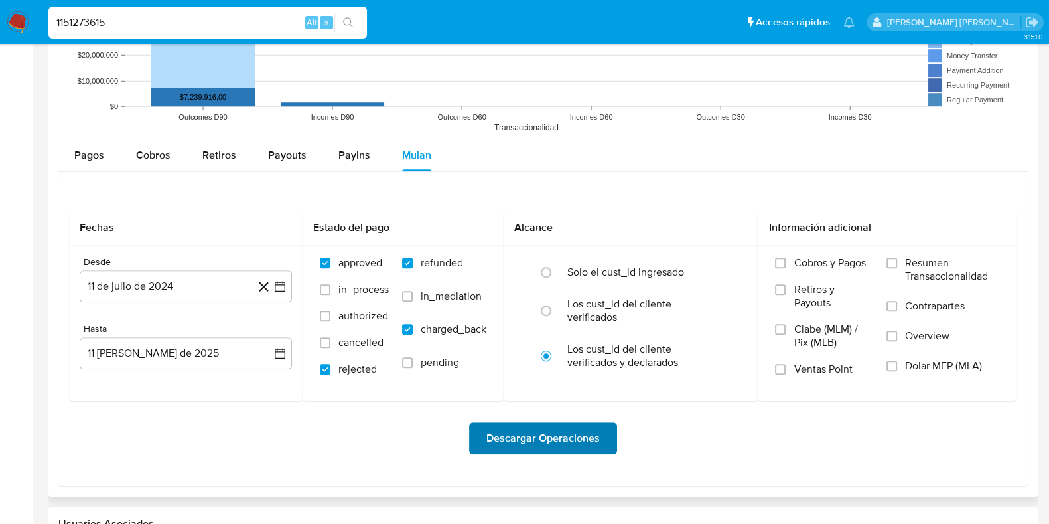
click at [522, 439] on span "Descargar Operaciones" at bounding box center [542, 437] width 113 height 29
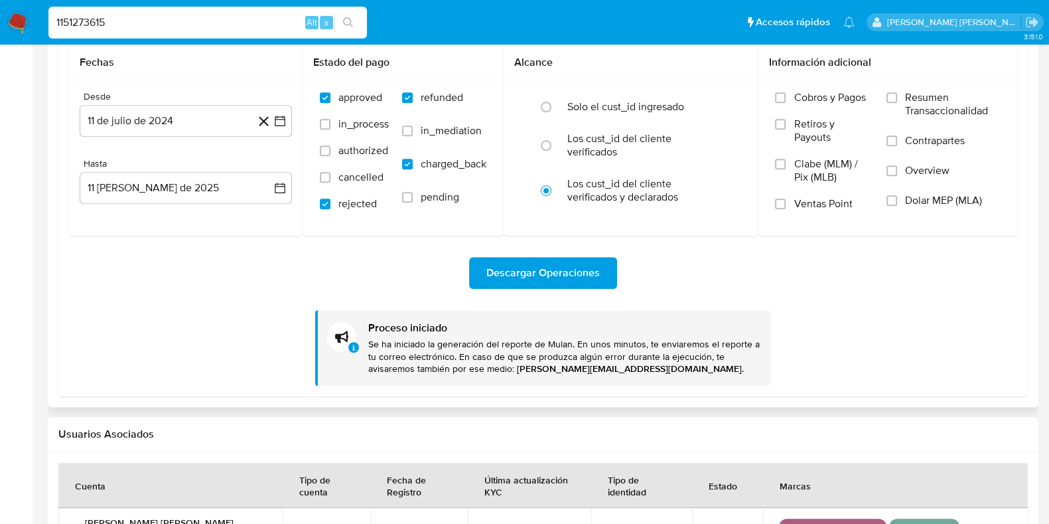
scroll to position [1326, 0]
click at [242, 21] on input "1151273615" at bounding box center [207, 22] width 319 height 17
drag, startPoint x: 184, startPoint y: 11, endPoint x: 0, endPoint y: 1, distance: 184.7
click at [0, 1] on nav "Pausado Ver notificaciones 1151273615 Alt s Accesos rápidos Presiona las siguie…" at bounding box center [524, 22] width 1049 height 44
paste input "763114998"
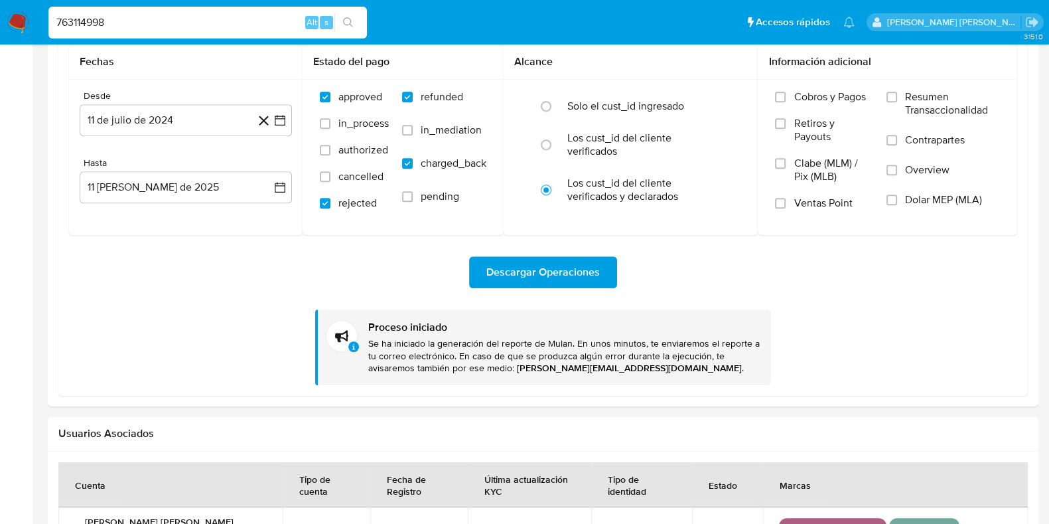
type input "763114998"
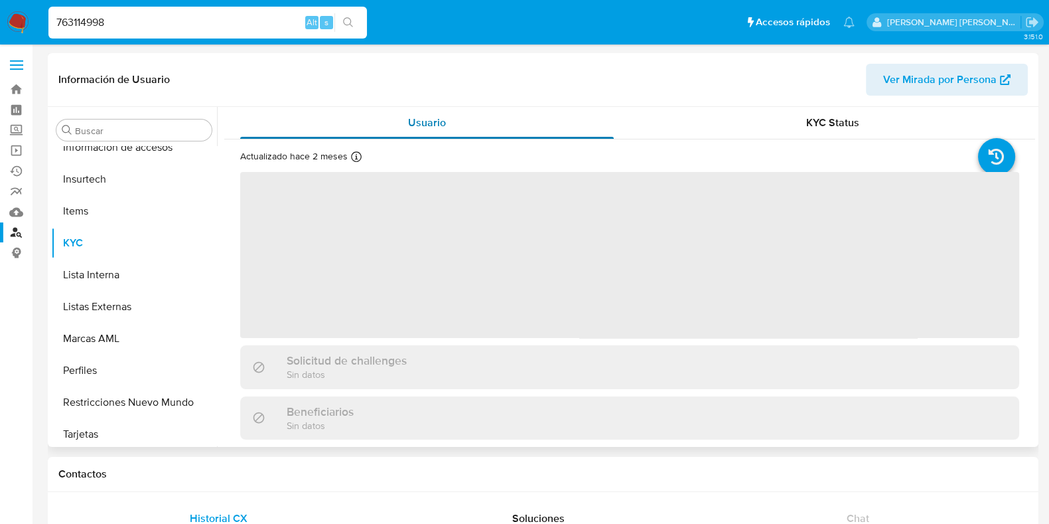
scroll to position [528, 0]
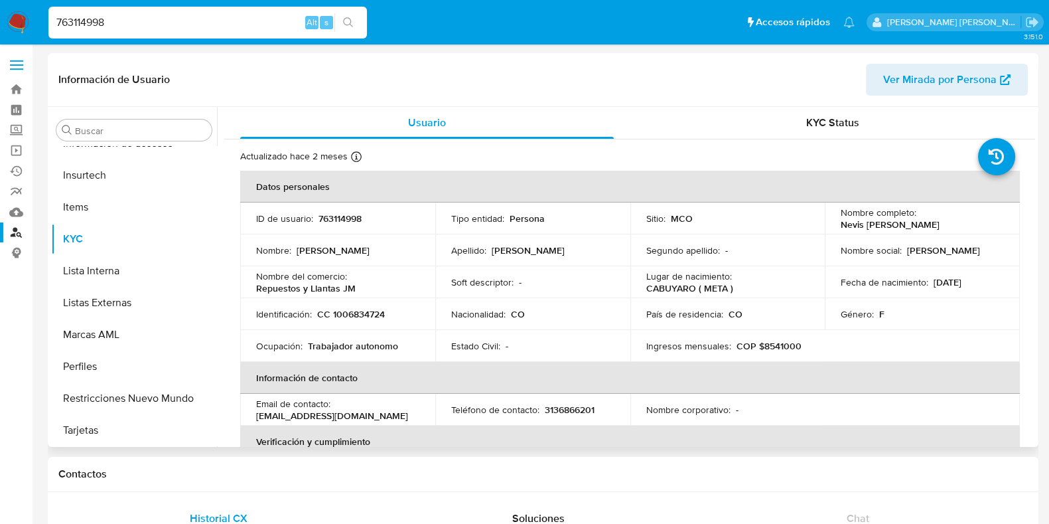
select select "10"
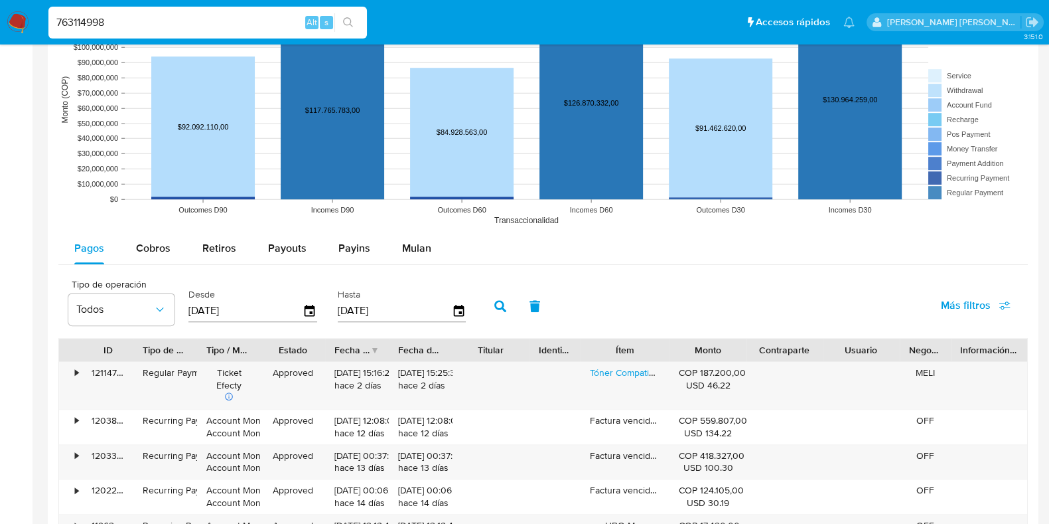
scroll to position [1048, 0]
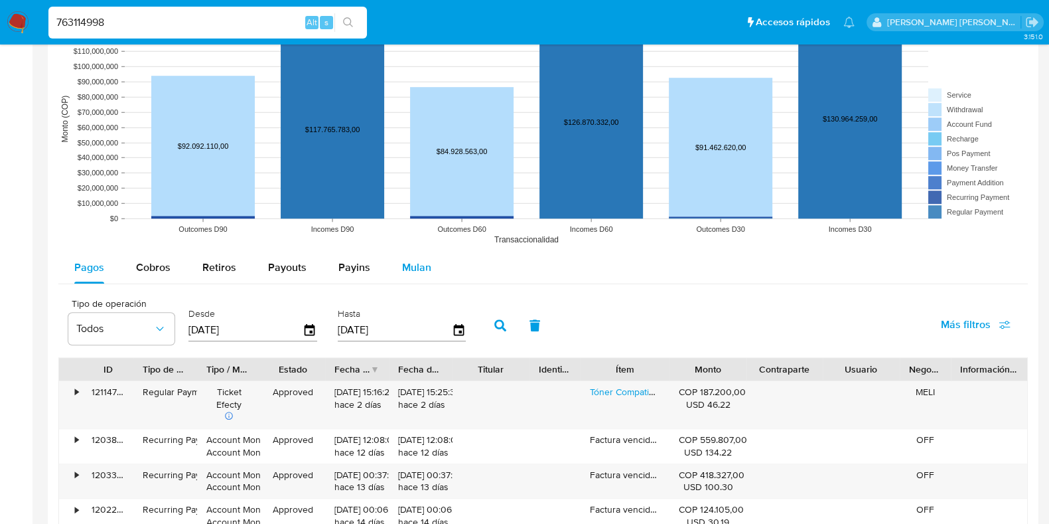
click at [415, 270] on span "Mulan" at bounding box center [416, 266] width 29 height 15
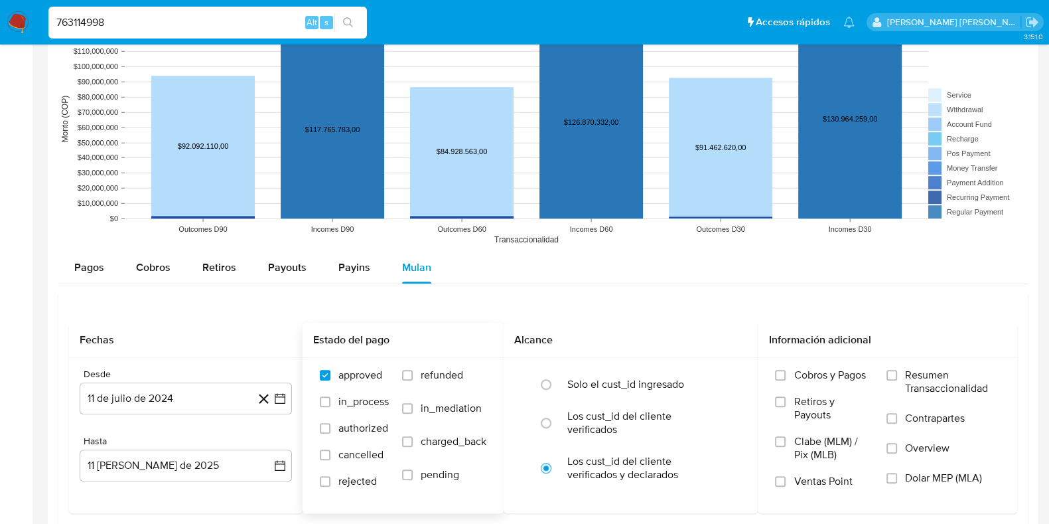
click at [435, 376] on span "refunded" at bounding box center [442, 374] width 42 height 13
click at [413, 376] on input "refunded" at bounding box center [407, 375] width 11 height 11
checkbox input "true"
click at [350, 462] on label "cancelled" at bounding box center [354, 461] width 69 height 27
click at [330, 460] on input "cancelled" at bounding box center [325, 454] width 11 height 11
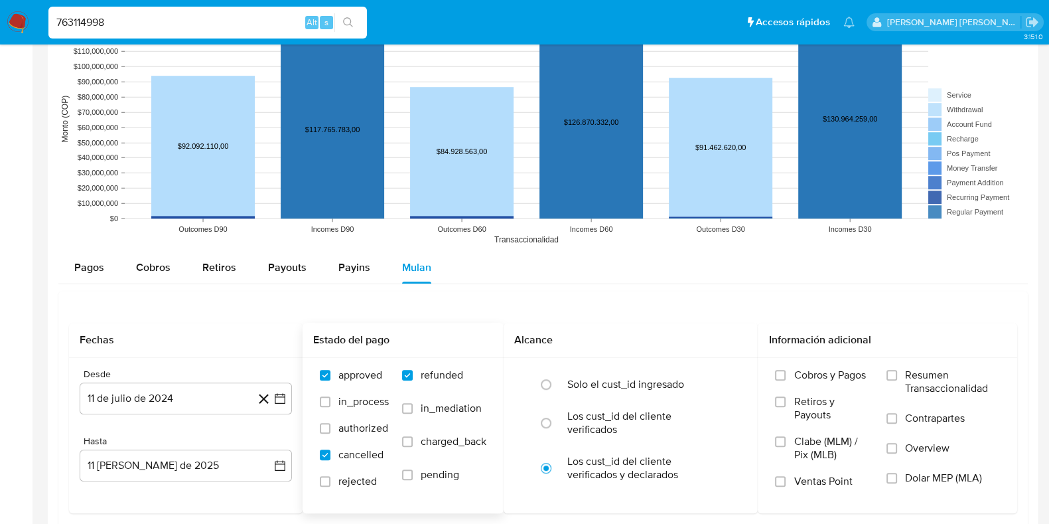
click at [365, 452] on span "cancelled" at bounding box center [360, 454] width 45 height 13
click at [330, 452] on input "cancelled" at bounding box center [325, 454] width 11 height 11
checkbox input "false"
click at [356, 479] on span "rejected" at bounding box center [357, 480] width 38 height 13
click at [330, 479] on input "rejected" at bounding box center [325, 481] width 11 height 11
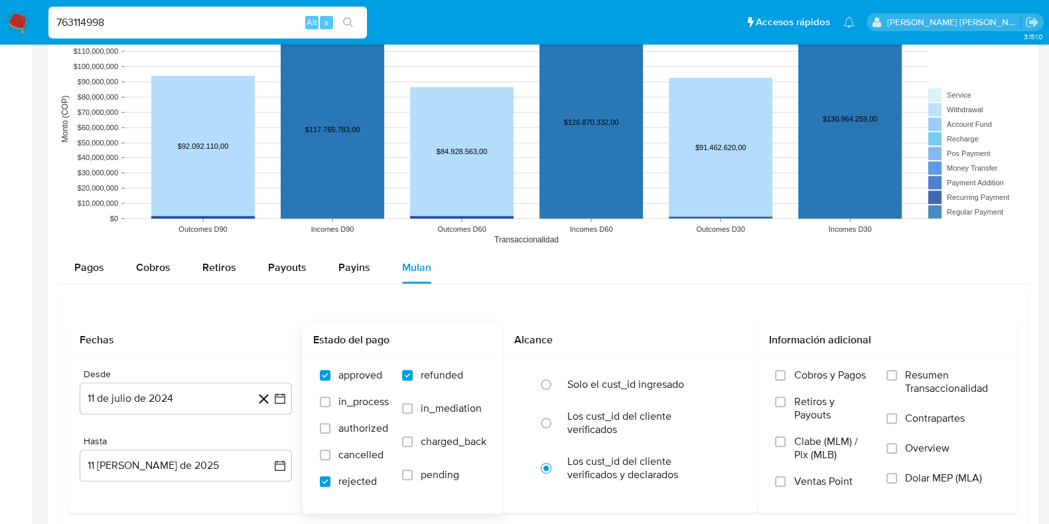
checkbox input "true"
click at [427, 435] on span "charged_back" at bounding box center [454, 441] width 66 height 13
click at [413, 436] on input "charged_back" at bounding box center [407, 441] width 11 height 11
checkbox input "true"
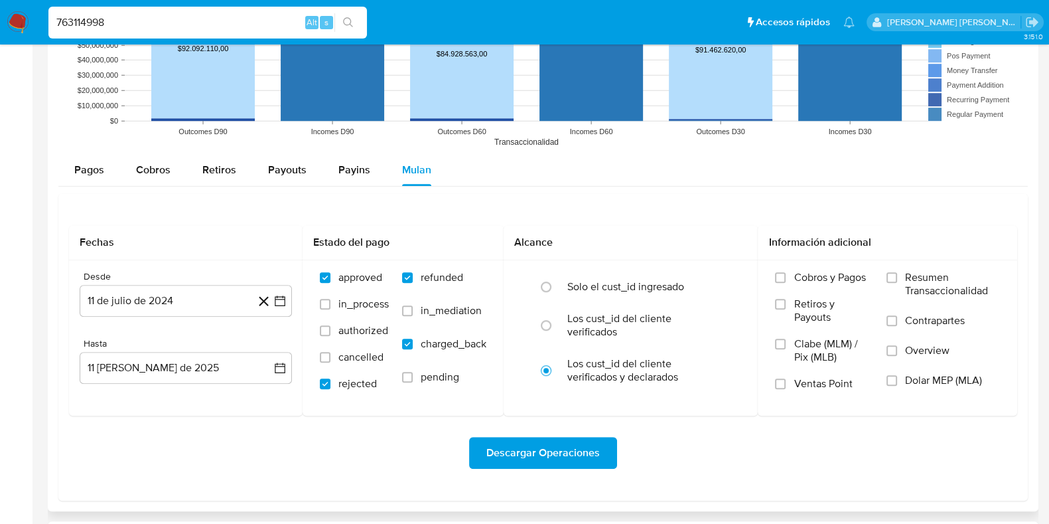
scroll to position [1214, 0]
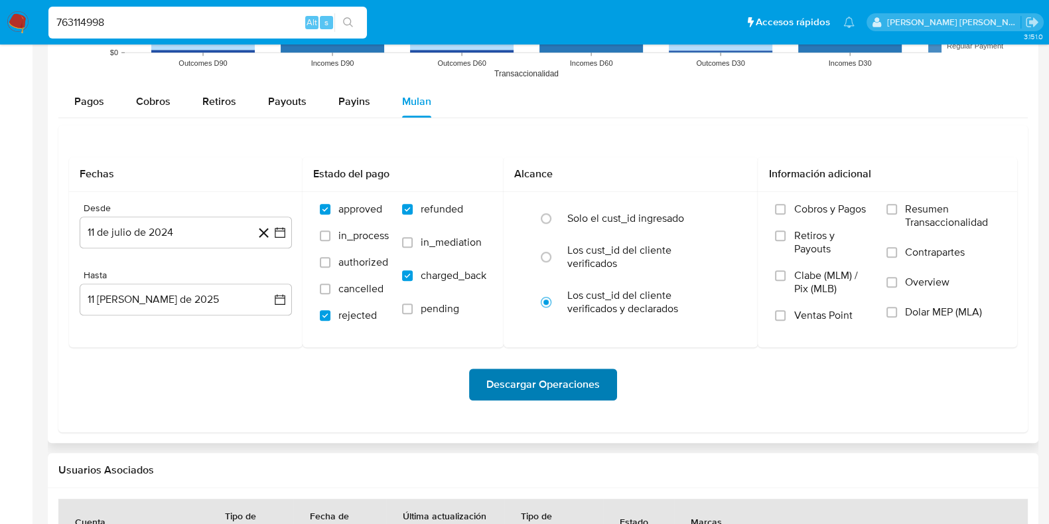
click at [567, 394] on span "Descargar Operaciones" at bounding box center [542, 384] width 113 height 29
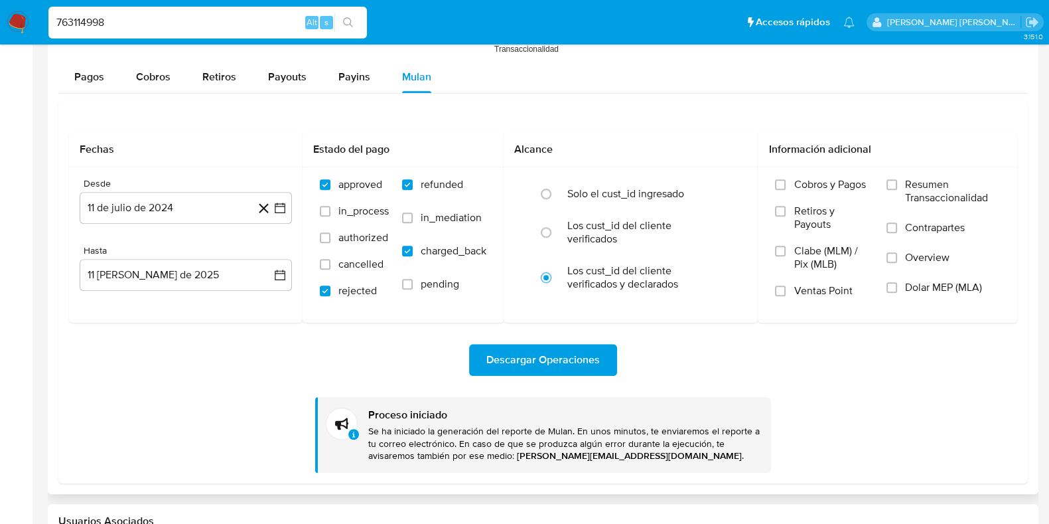
scroll to position [1244, 0]
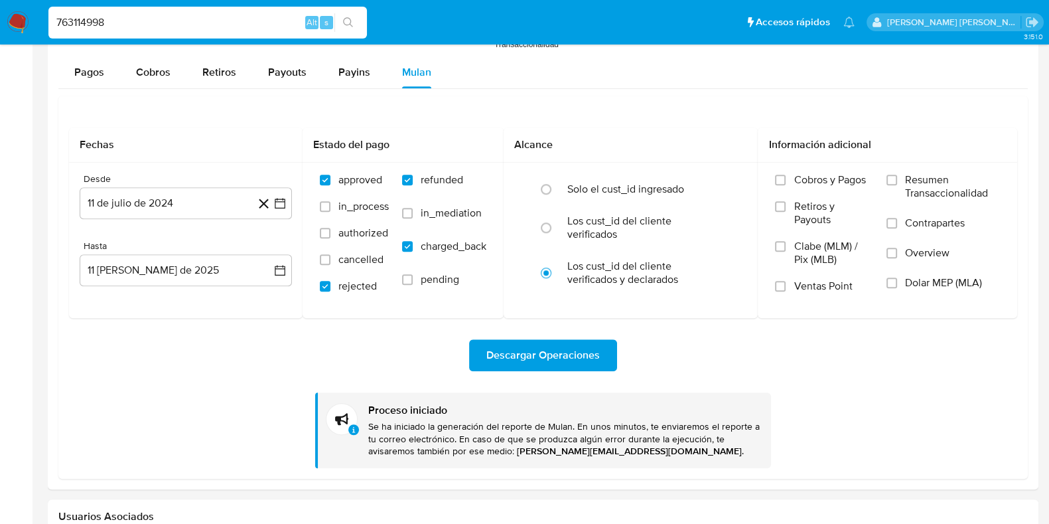
click at [246, 31] on input "763114998" at bounding box center [207, 22] width 319 height 17
click at [249, 20] on input "763114998" at bounding box center [207, 22] width 319 height 17
paste input "192038542"
type input "192038542"
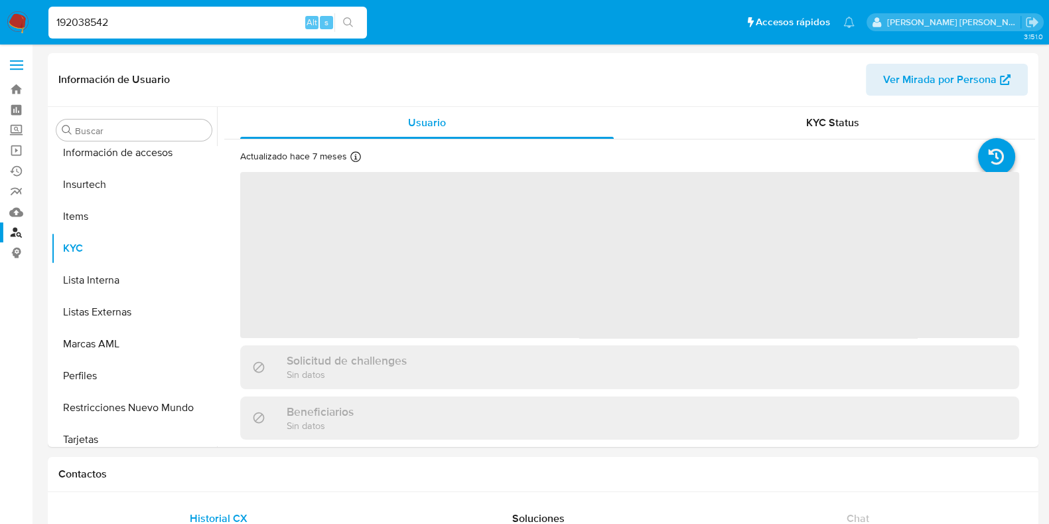
scroll to position [528, 0]
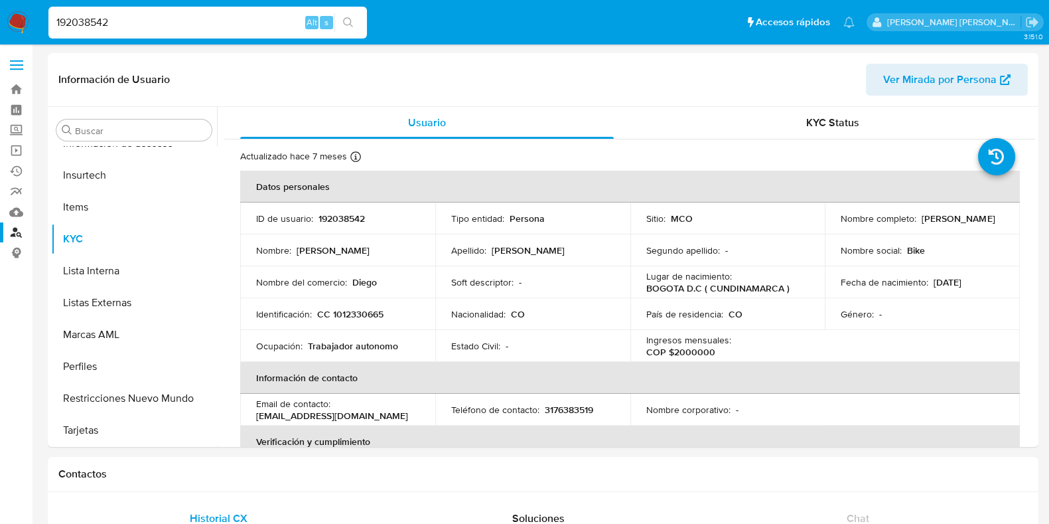
select select "10"
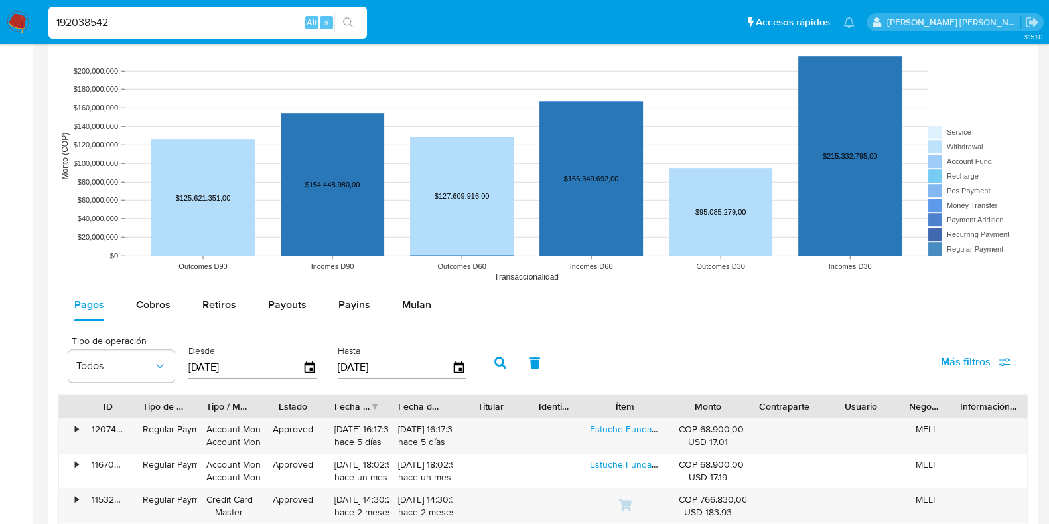
scroll to position [989, 0]
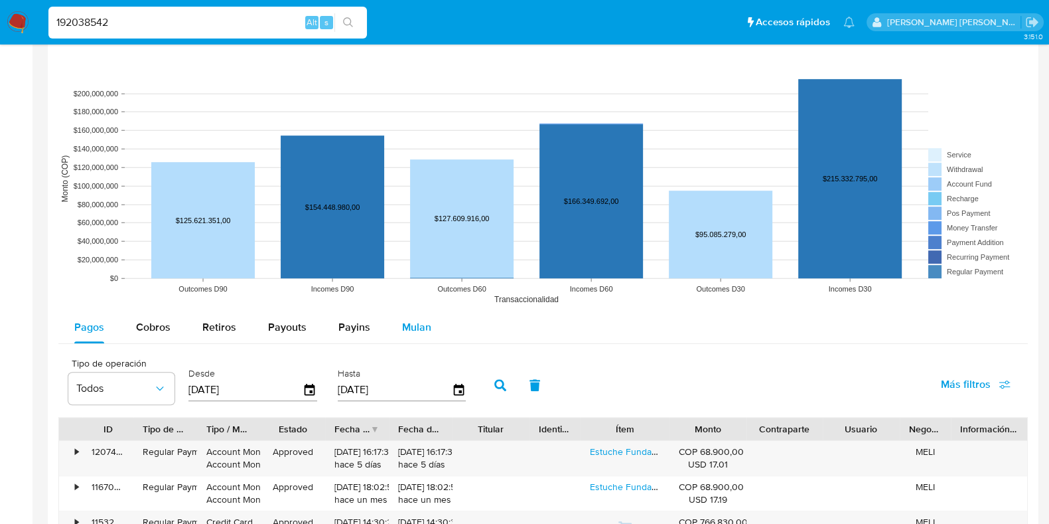
click at [422, 326] on span "Mulan" at bounding box center [416, 326] width 29 height 15
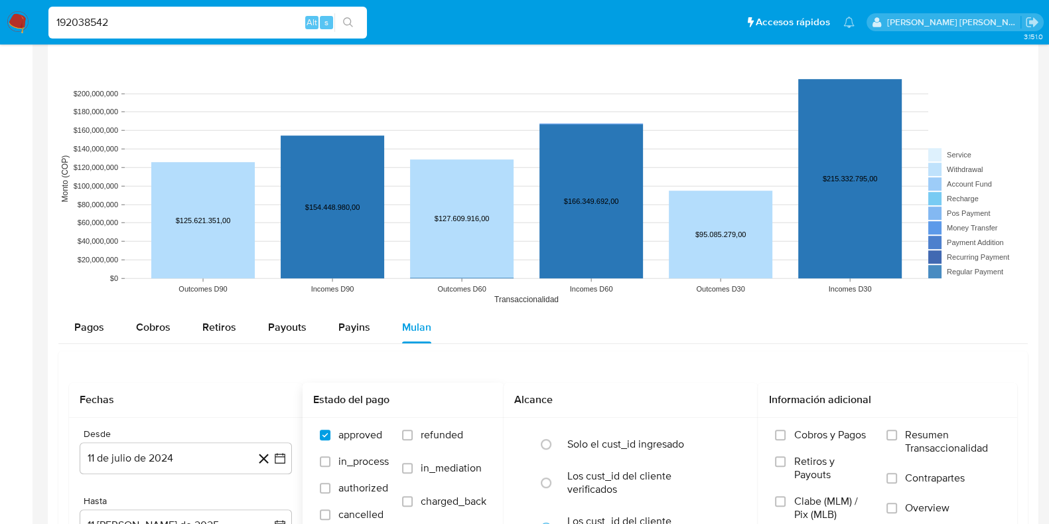
scroll to position [1072, 0]
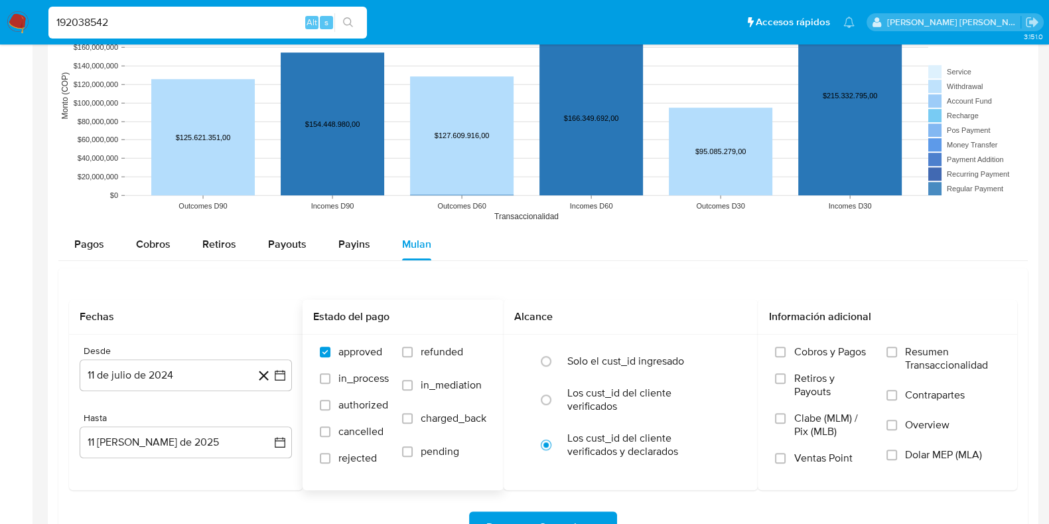
click at [432, 353] on span "refunded" at bounding box center [442, 351] width 42 height 13
click at [413, 353] on input "refunded" at bounding box center [407, 351] width 11 height 11
checkbox input "true"
click at [332, 460] on label "rejected" at bounding box center [354, 464] width 69 height 27
click at [330, 460] on input "rejected" at bounding box center [325, 458] width 11 height 11
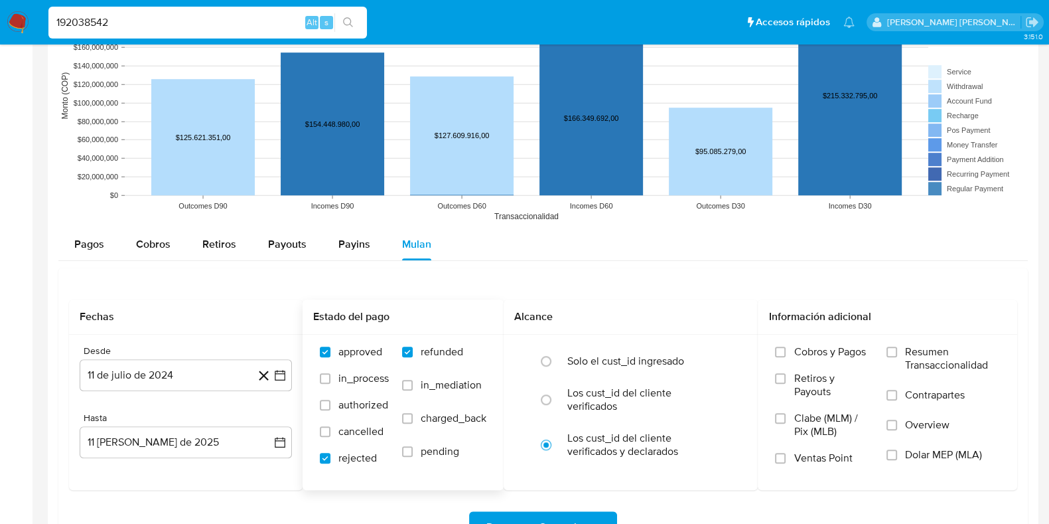
checkbox input "true"
click at [429, 419] on span "charged_back" at bounding box center [454, 417] width 66 height 13
click at [413, 419] on input "charged_back" at bounding box center [407, 418] width 11 height 11
checkbox input "true"
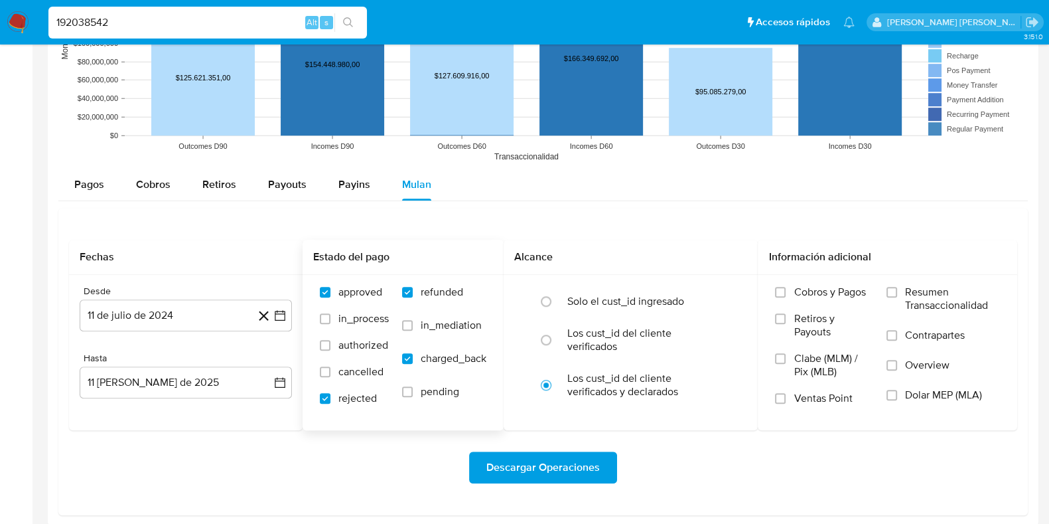
scroll to position [1155, 0]
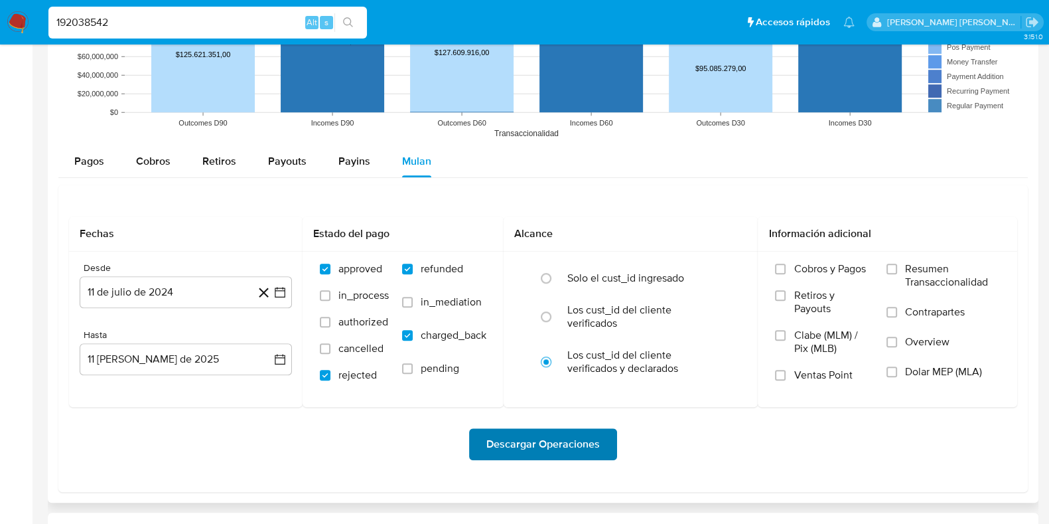
click at [563, 433] on span "Descargar Operaciones" at bounding box center [542, 443] width 113 height 29
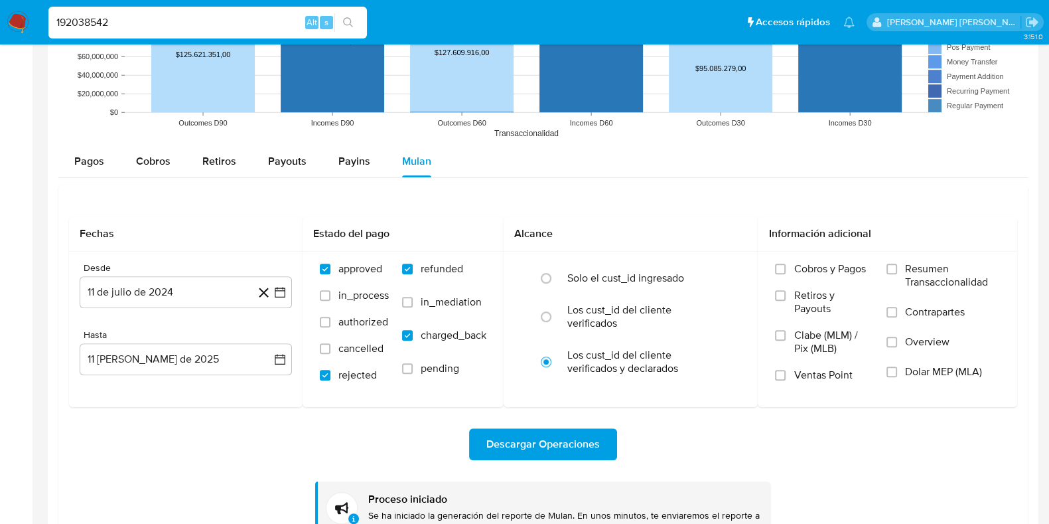
click at [195, 21] on input "192038542" at bounding box center [207, 22] width 319 height 17
paste input "91896930"
type input "91896930"
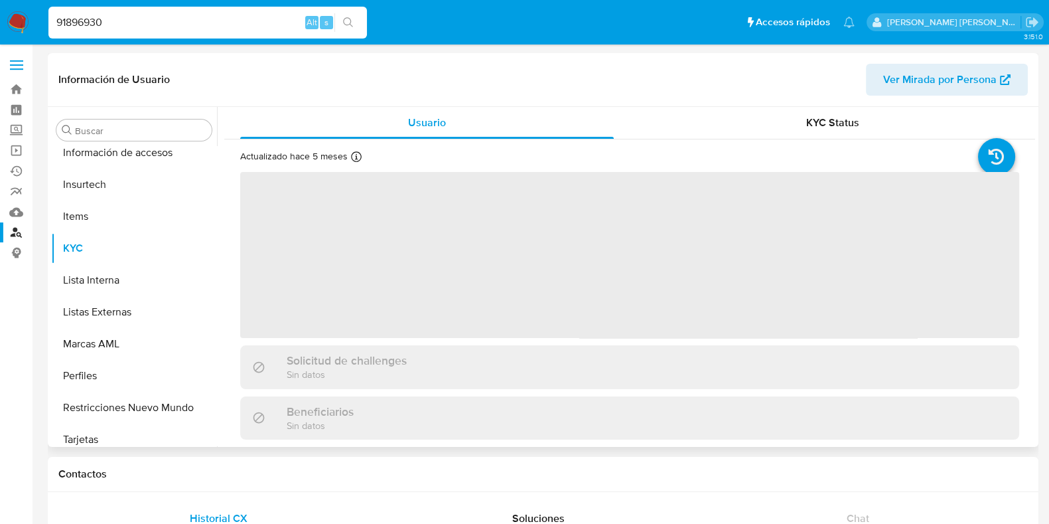
scroll to position [528, 0]
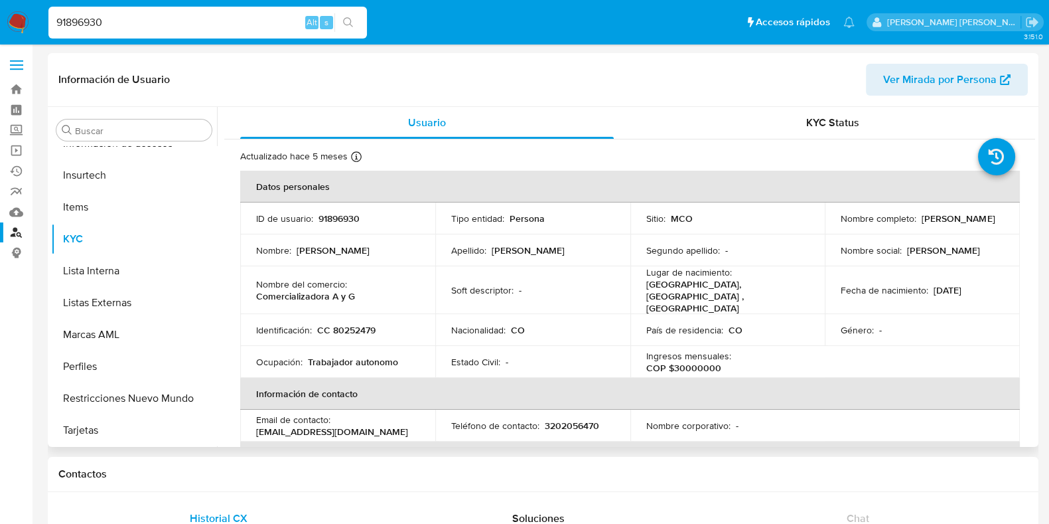
select select "10"
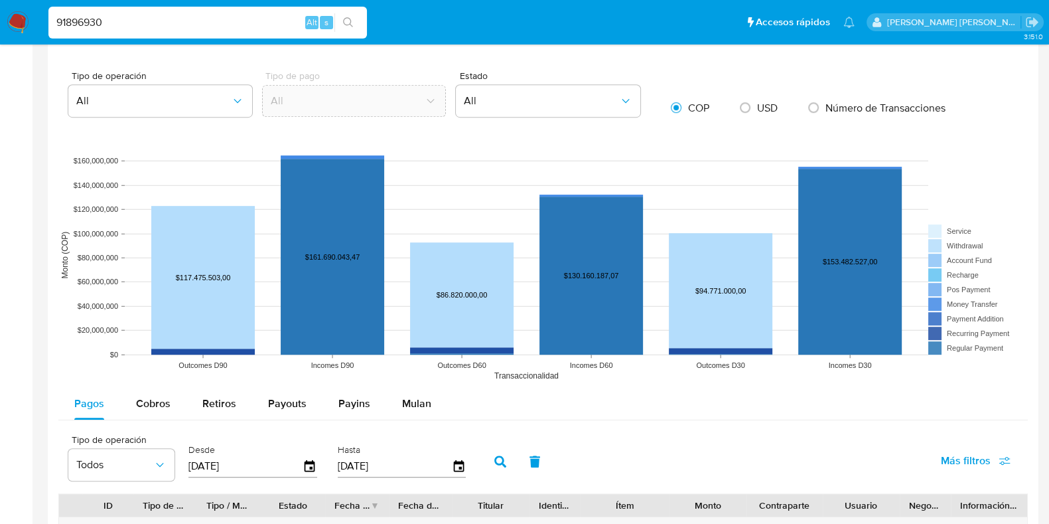
scroll to position [1161, 0]
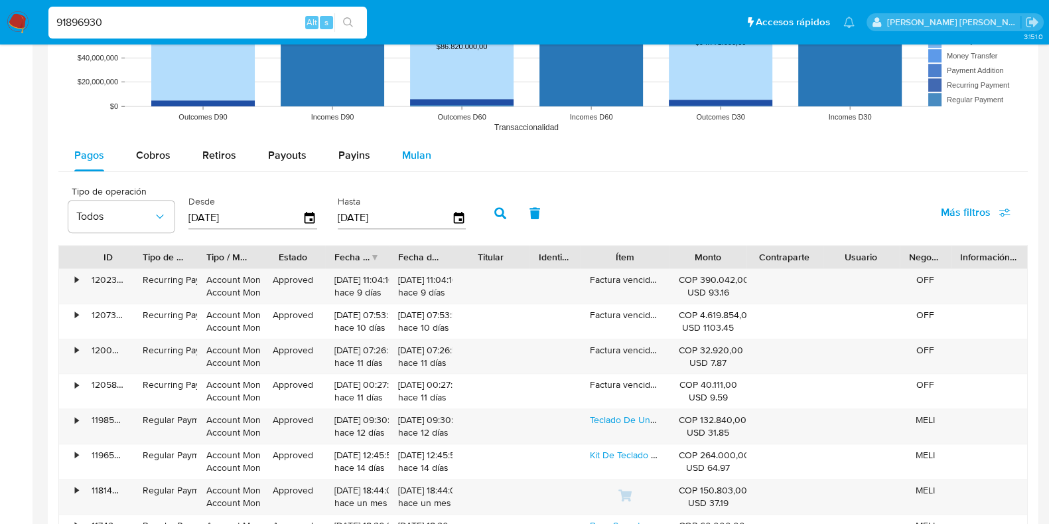
click at [412, 157] on span "Mulan" at bounding box center [416, 154] width 29 height 15
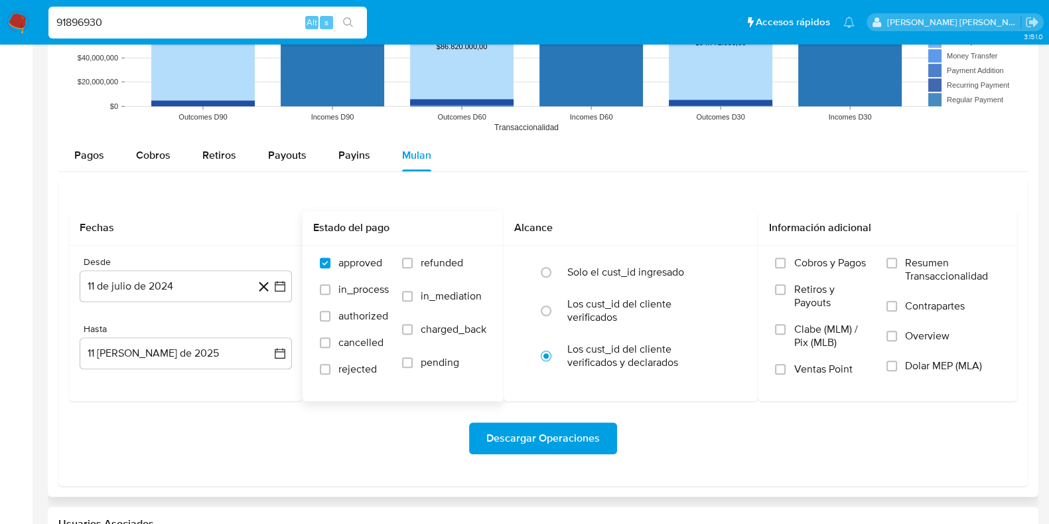
click at [405, 267] on label "refunded" at bounding box center [444, 272] width 84 height 33
click at [405, 267] on input "refunded" at bounding box center [407, 262] width 11 height 11
checkbox input "true"
click at [327, 366] on input "rejected" at bounding box center [325, 369] width 11 height 11
checkbox input "true"
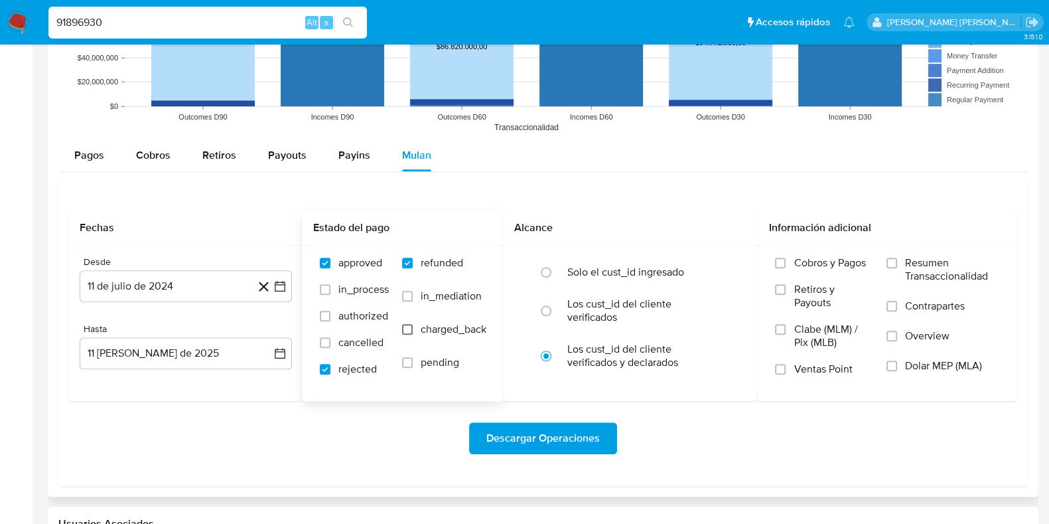
click at [407, 325] on input "charged_back" at bounding box center [407, 329] width 11 height 11
checkbox input "true"
click at [530, 437] on span "Descargar Operaciones" at bounding box center [542, 437] width 113 height 29
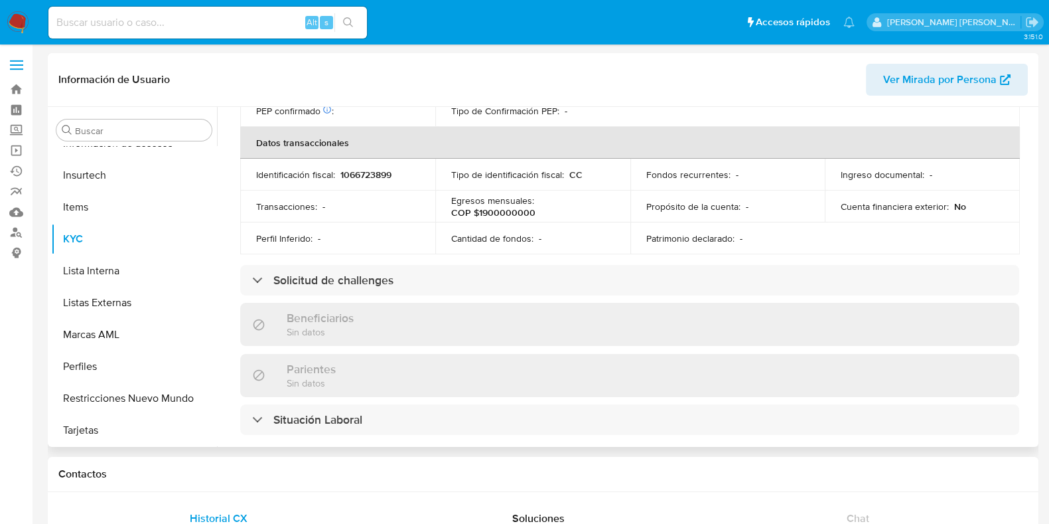
scroll to position [711, 0]
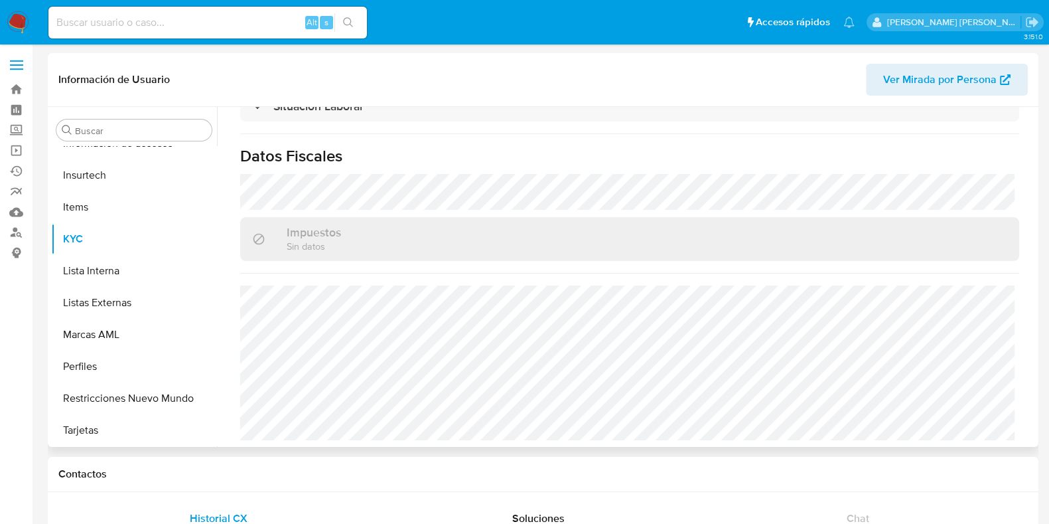
select select "10"
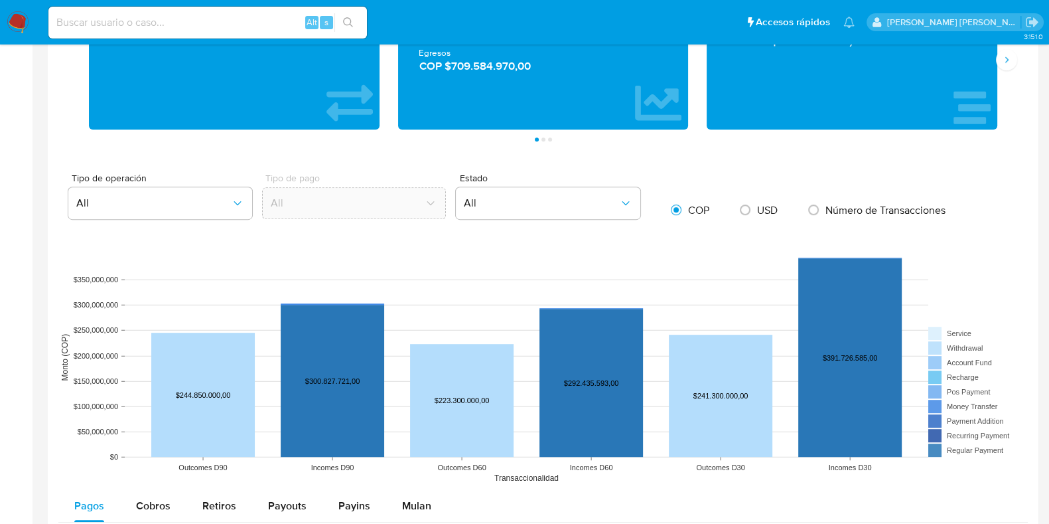
scroll to position [912, 0]
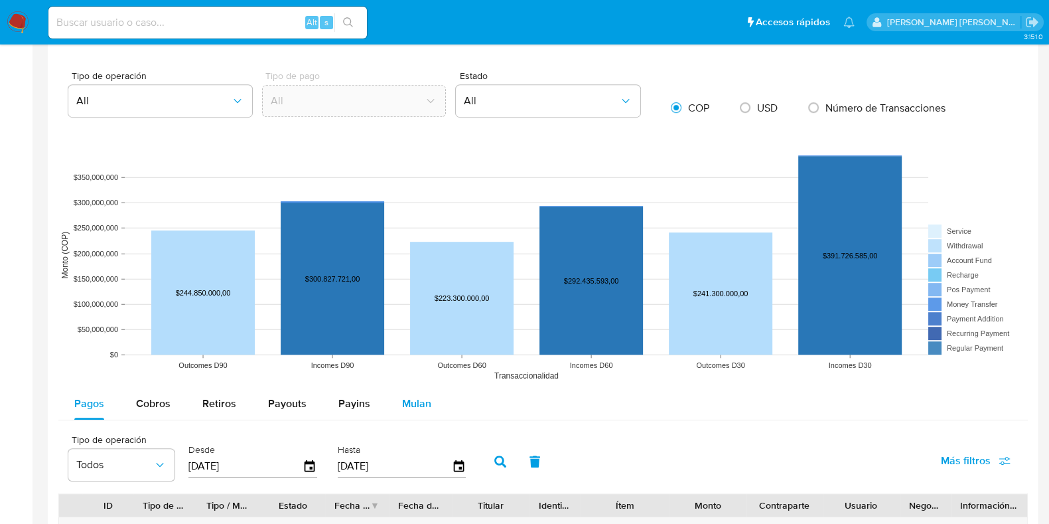
click at [407, 397] on span "Mulan" at bounding box center [416, 402] width 29 height 15
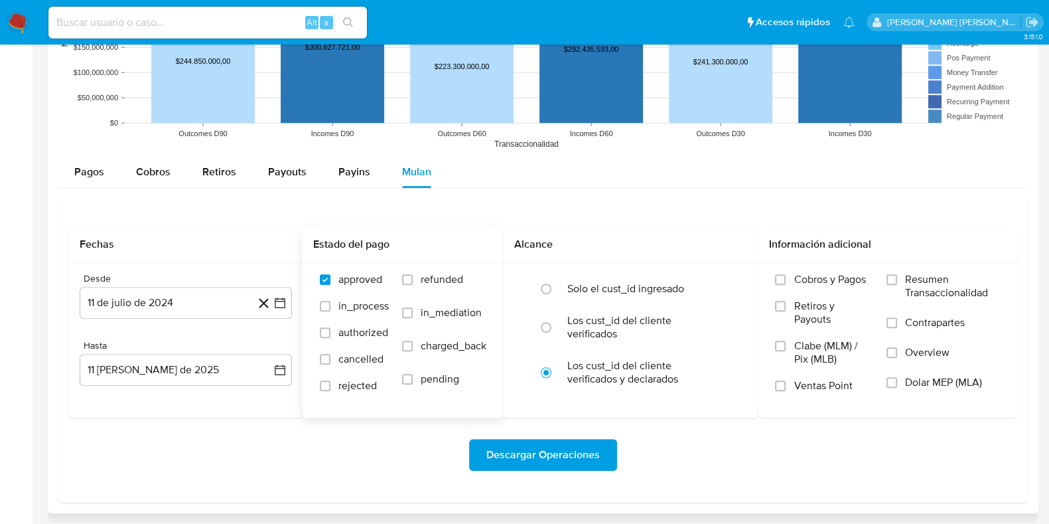
scroll to position [1161, 0]
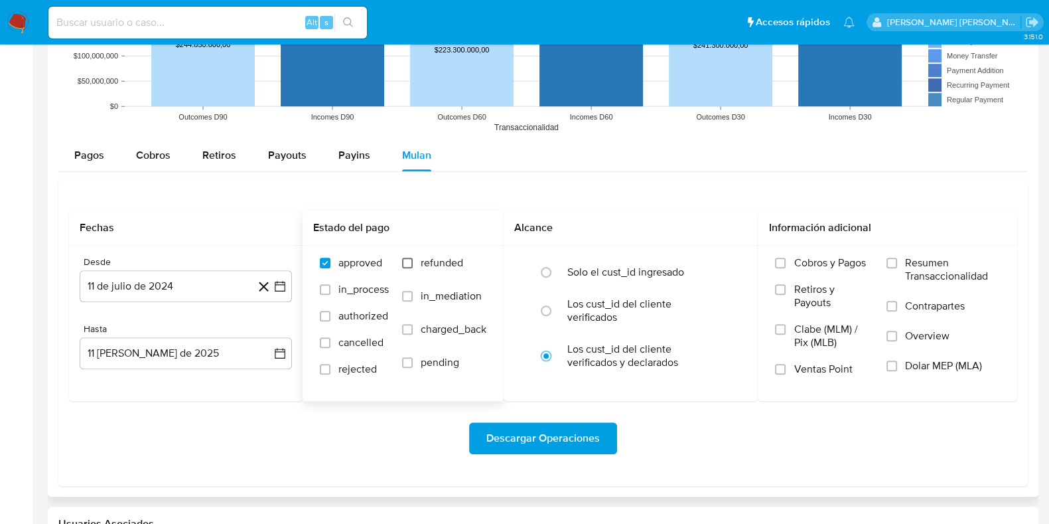
click at [411, 263] on input "refunded" at bounding box center [407, 262] width 11 height 11
checkbox input "true"
click at [411, 329] on input "charged_back" at bounding box center [407, 329] width 11 height 11
checkbox input "true"
click at [550, 439] on span "Descargar Operaciones" at bounding box center [542, 437] width 113 height 29
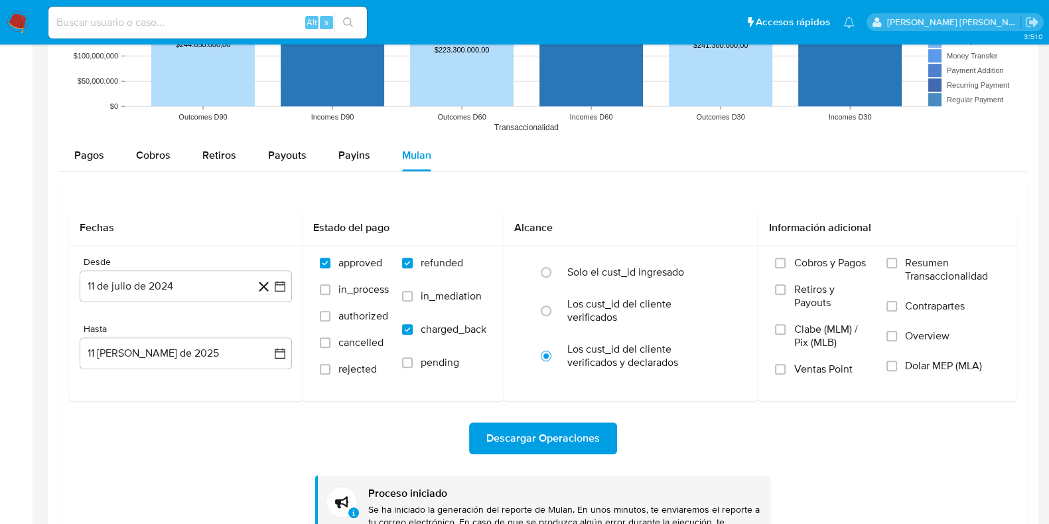
scroll to position [1326, 0]
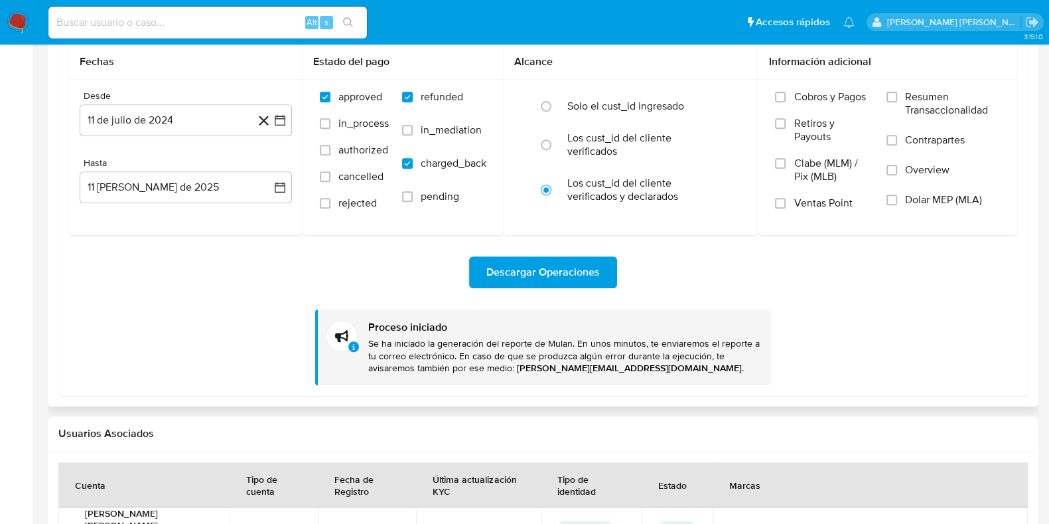
drag, startPoint x: 474, startPoint y: 348, endPoint x: 725, endPoint y: 357, distance: 251.0
click at [732, 354] on p "Se ha iniciado la generación del reporte de Mulan. En unos minutos, te enviarem…" at bounding box center [564, 356] width 392 height 38
click at [721, 359] on p "Se ha iniciado la generación del reporte de Mulan. En unos minutos, te enviarem…" at bounding box center [564, 356] width 392 height 38
drag, startPoint x: 386, startPoint y: 355, endPoint x: 705, endPoint y: 363, distance: 319.3
click at [698, 364] on p "Se ha iniciado la generación del reporte de Mulan. En unos minutos, te enviarem…" at bounding box center [564, 356] width 392 height 38
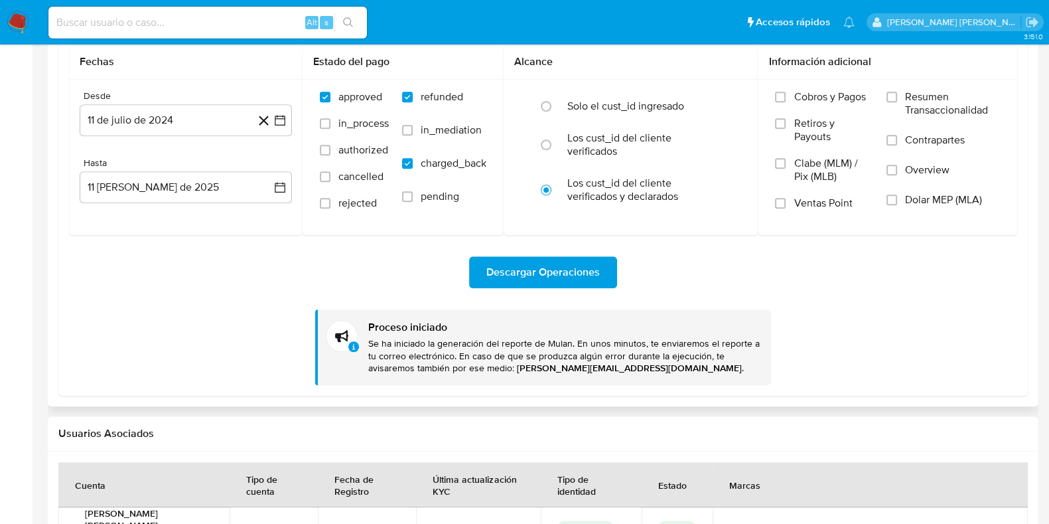
click at [712, 362] on p "Se ha iniciado la generación del reporte de Mulan. En unos minutos, te enviarem…" at bounding box center [564, 356] width 392 height 38
drag, startPoint x: 532, startPoint y: 360, endPoint x: 733, endPoint y: 359, distance: 201.7
click at [729, 359] on p "Se ha iniciado la generación del reporte de Mulan. En unos minutos, te enviarem…" at bounding box center [564, 356] width 392 height 38
click at [733, 359] on p "Se ha iniciado la generación del reporte de Mulan. En unos minutos, te enviarem…" at bounding box center [564, 356] width 392 height 38
drag, startPoint x: 420, startPoint y: 368, endPoint x: 668, endPoint y: 370, distance: 248.2
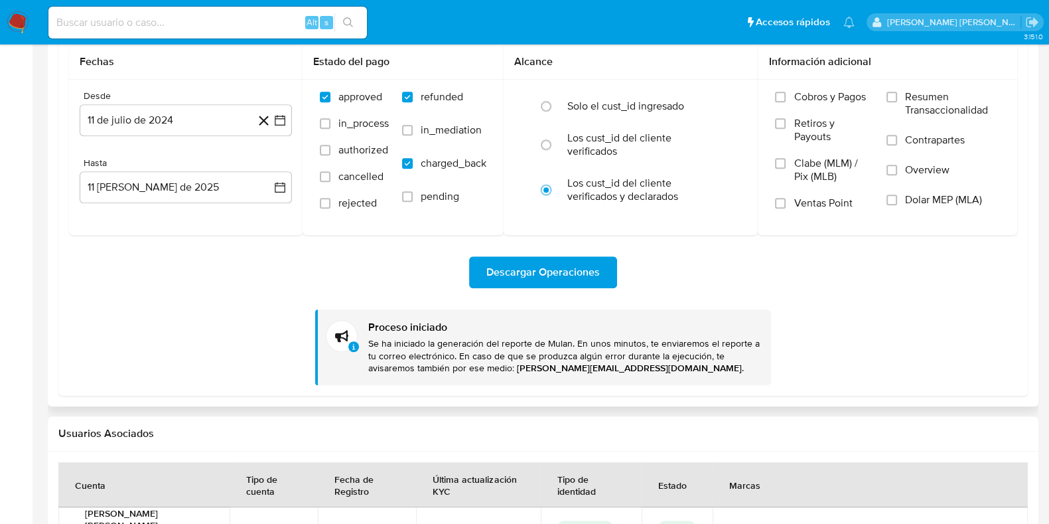
click at [656, 370] on p "Se ha iniciado la generación del reporte de Mulan. En unos minutos, te enviarem…" at bounding box center [564, 356] width 392 height 38
click at [699, 370] on p "Se ha iniciado la generación del reporte de Mulan. En unos minutos, te enviarem…" at bounding box center [564, 356] width 392 height 38
drag, startPoint x: 721, startPoint y: 368, endPoint x: 481, endPoint y: 367, distance: 239.5
click at [481, 367] on p "Se ha iniciado la generación del reporte de Mulan. En unos minutos, te enviarem…" at bounding box center [564, 356] width 392 height 38
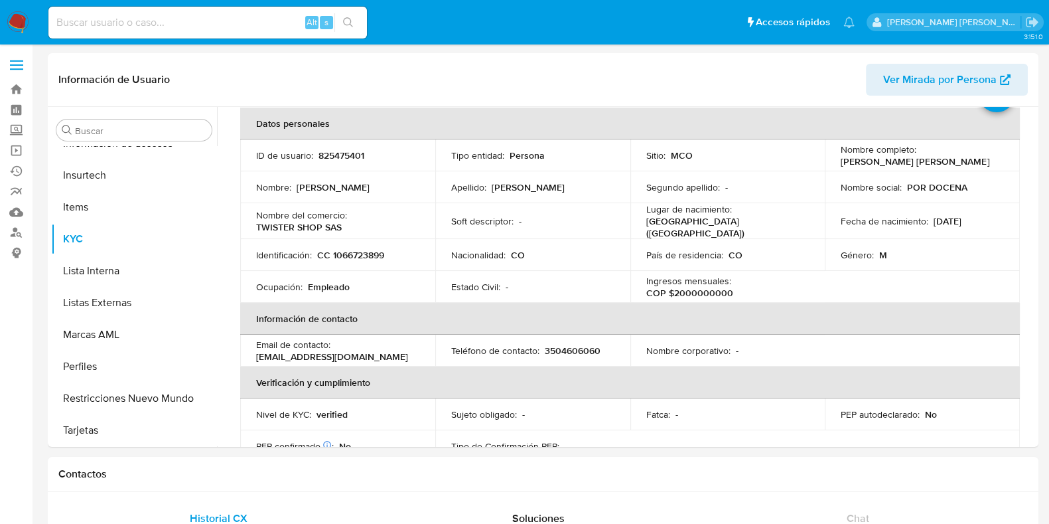
scroll to position [48, 0]
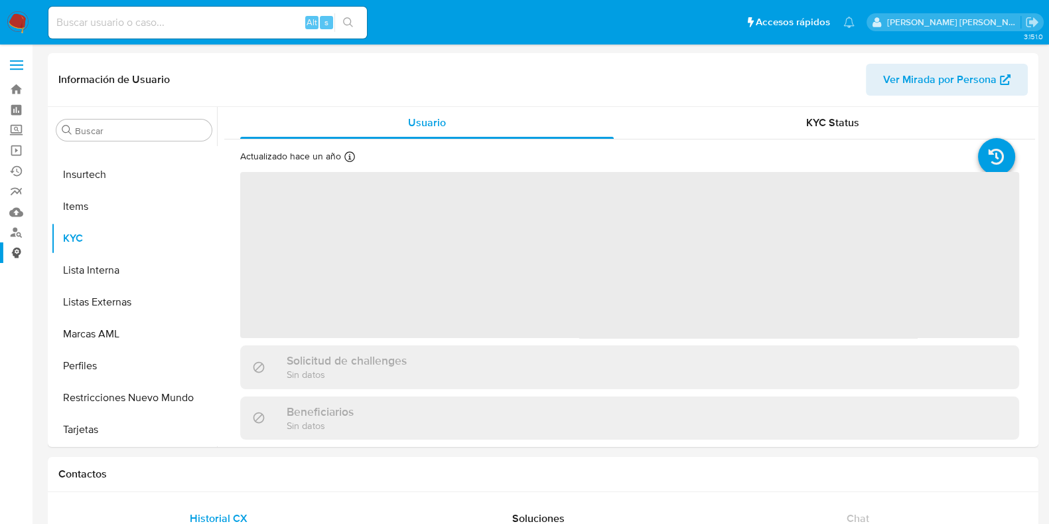
scroll to position [528, 0]
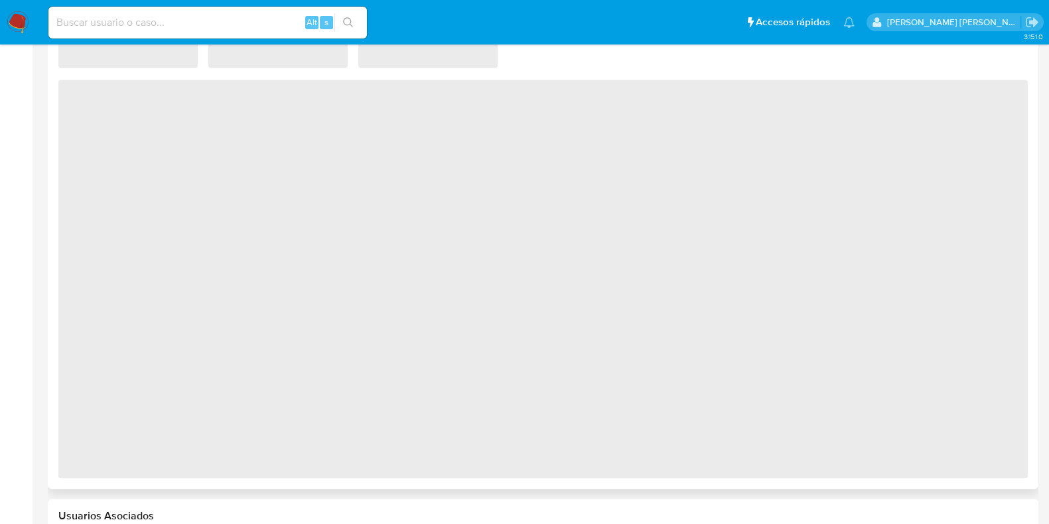
select select "10"
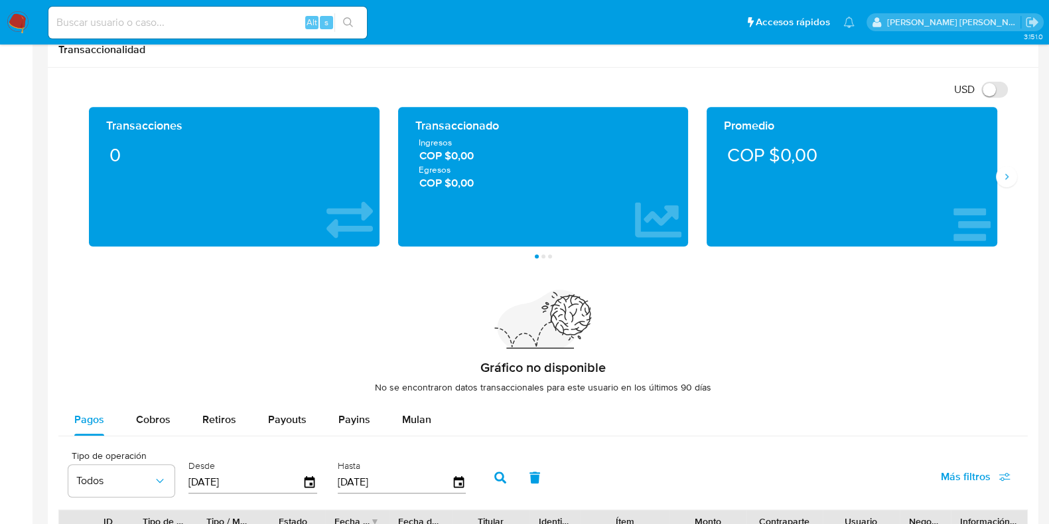
scroll to position [670, 0]
